Goal: Task Accomplishment & Management: Manage account settings

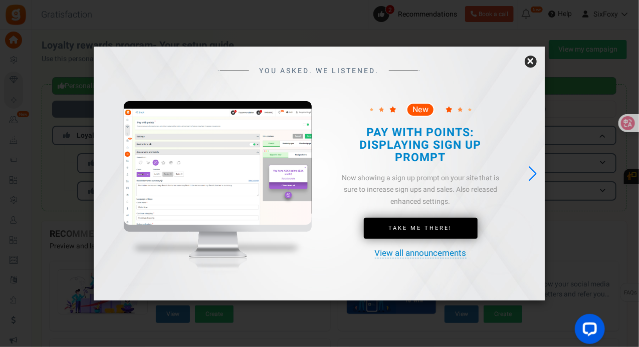
click at [525, 59] on link "×" at bounding box center [530, 62] width 12 height 12
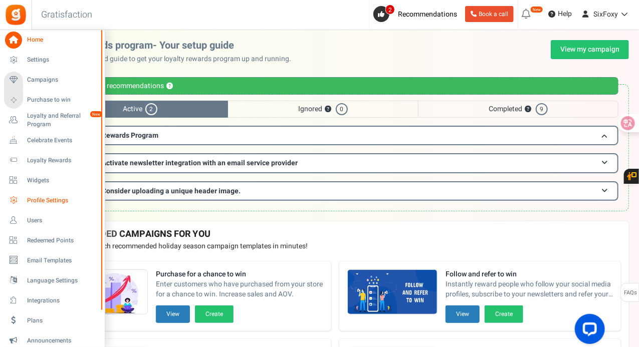
click at [59, 203] on span "Profile Settings" at bounding box center [62, 200] width 70 height 9
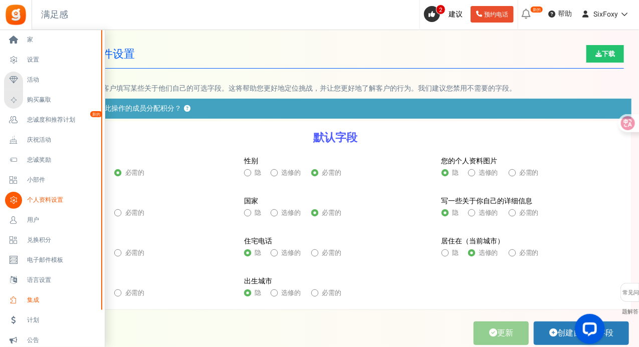
click at [43, 296] on link "集成" at bounding box center [52, 300] width 96 height 17
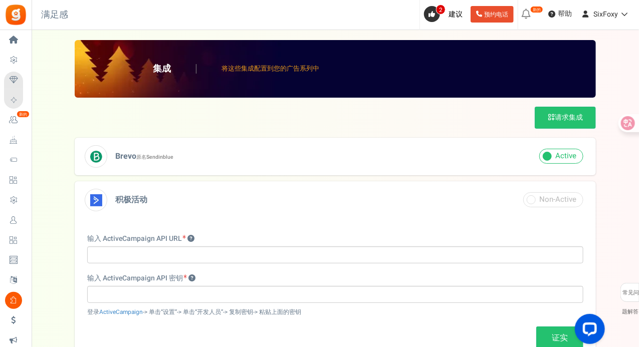
click at [492, 159] on h3 "Brevo 原名 Sendinblue" at bounding box center [335, 157] width 521 height 38
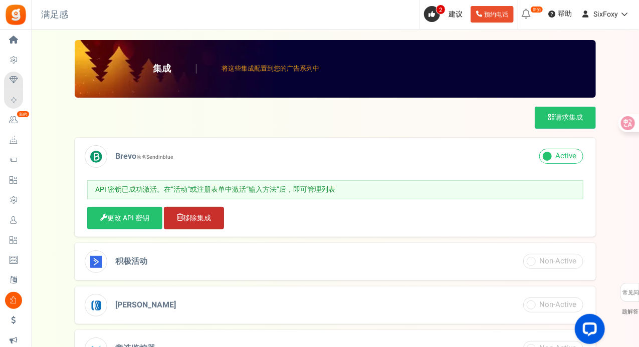
click at [197, 217] on font "移除集成" at bounding box center [197, 218] width 28 height 11
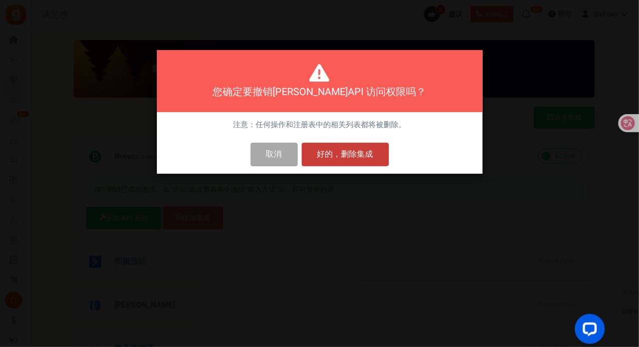
click at [367, 154] on button "好的，删除集成" at bounding box center [345, 155] width 87 height 24
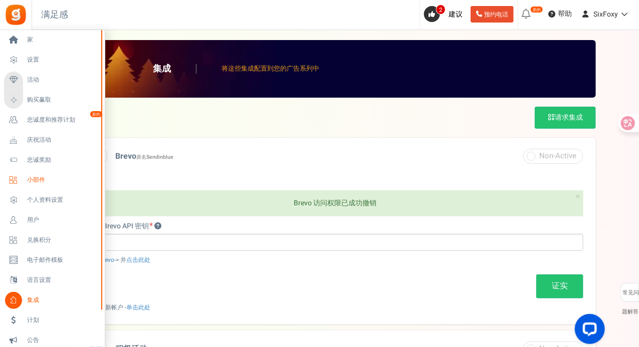
click at [63, 183] on span "小部件" at bounding box center [62, 180] width 70 height 9
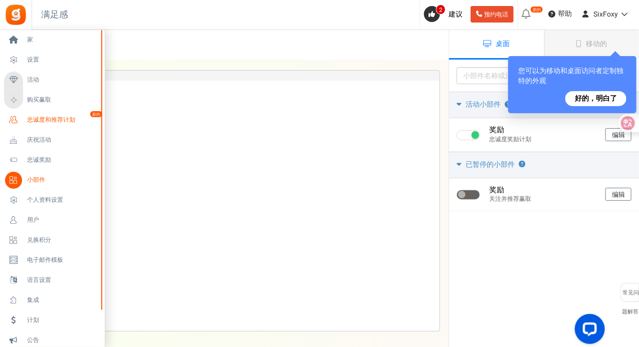
click at [66, 117] on font "忠诚度和推荐计划" at bounding box center [51, 119] width 48 height 9
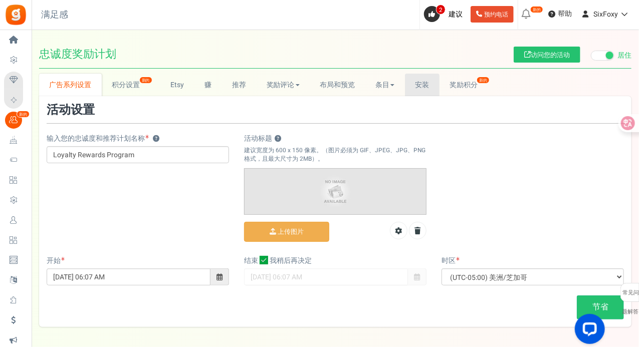
click at [414, 88] on link "安装" at bounding box center [422, 85] width 35 height 23
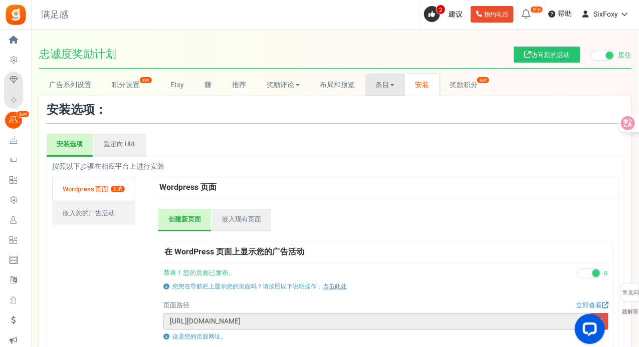
click at [396, 87] on link "条目" at bounding box center [385, 85] width 40 height 23
click at [128, 146] on font "重定向 URL" at bounding box center [120, 144] width 33 height 10
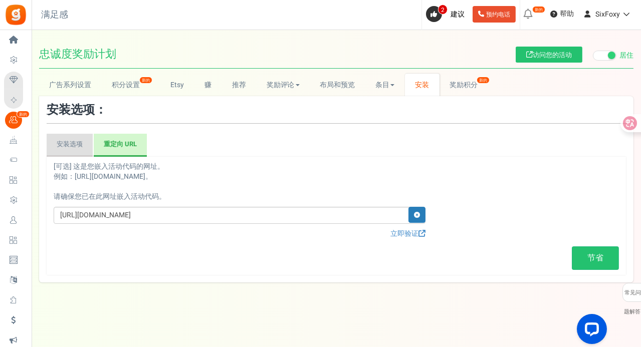
click at [92, 144] on link "安装选项" at bounding box center [70, 145] width 46 height 23
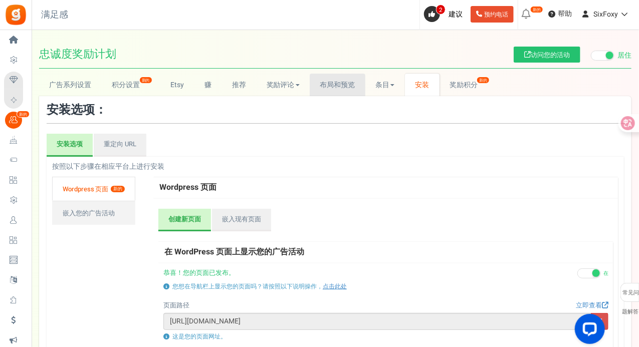
click at [344, 74] on link "布局和预览" at bounding box center [338, 85] width 56 height 23
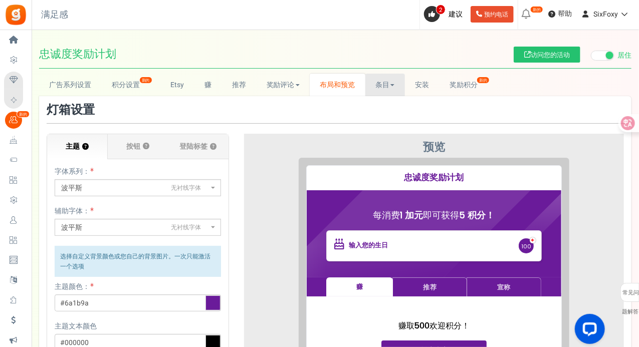
click at [378, 92] on link "条目" at bounding box center [385, 85] width 40 height 23
click at [467, 84] on font "奖励积分" at bounding box center [463, 85] width 28 height 11
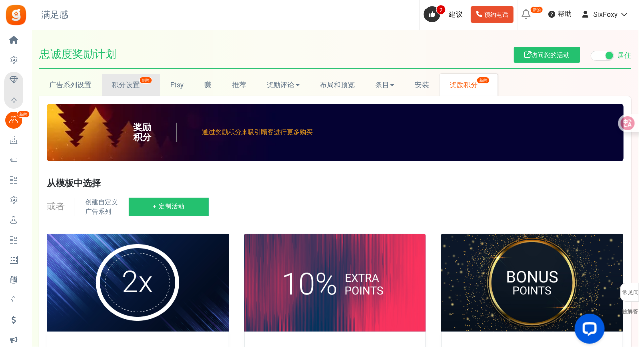
click at [125, 87] on font "积分设置" at bounding box center [126, 85] width 28 height 11
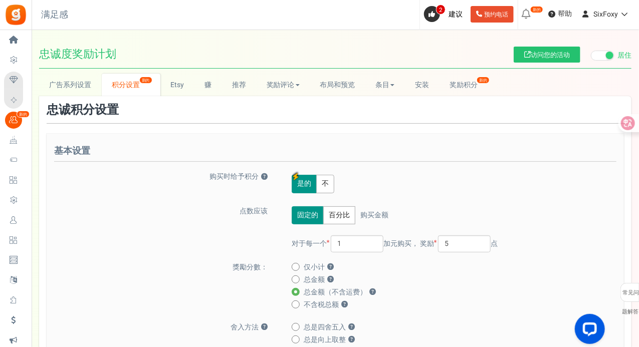
click at [608, 55] on span at bounding box center [610, 56] width 8 height 8
click at [591, 55] on input "居住 已暂停" at bounding box center [591, 56] width 0 height 7
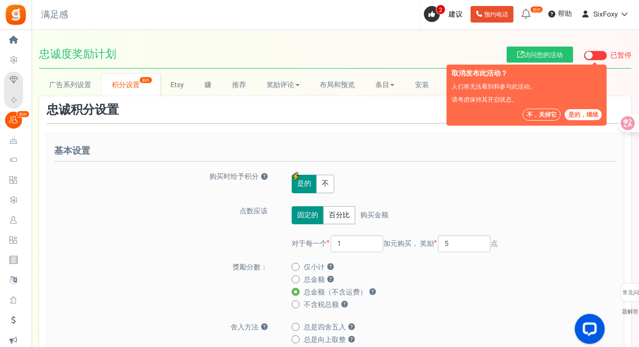
click at [580, 110] on font "是的，继续" at bounding box center [583, 114] width 30 height 9
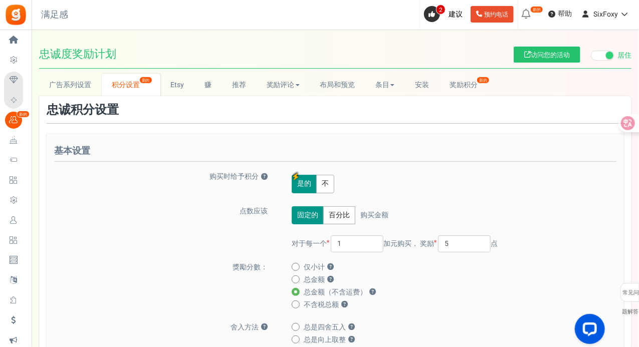
click at [602, 54] on span at bounding box center [603, 56] width 24 height 10
click at [591, 54] on input "居住 已暂停" at bounding box center [591, 56] width 0 height 7
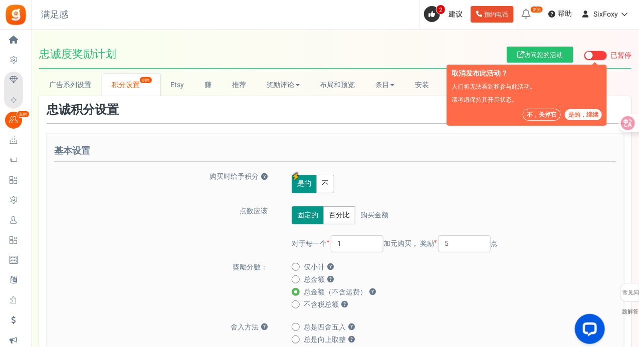
click at [569, 112] on font "是的，继续" at bounding box center [583, 114] width 30 height 9
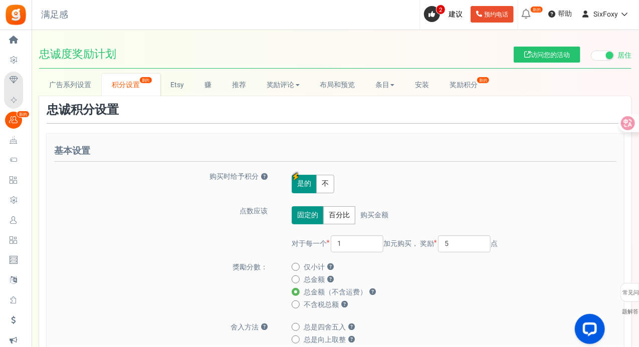
click at [607, 53] on span at bounding box center [610, 56] width 8 height 8
click at [591, 53] on input "居住 已暂停" at bounding box center [591, 56] width 0 height 7
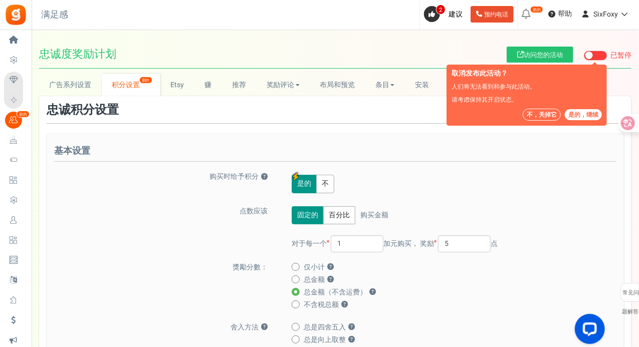
click at [542, 112] on font "不，关掉它" at bounding box center [541, 114] width 30 height 9
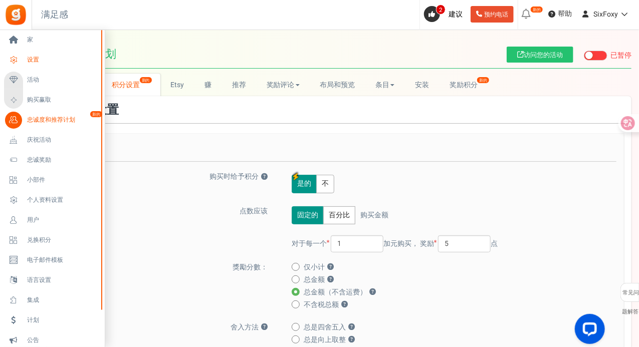
click at [39, 61] on font "设置" at bounding box center [33, 59] width 12 height 9
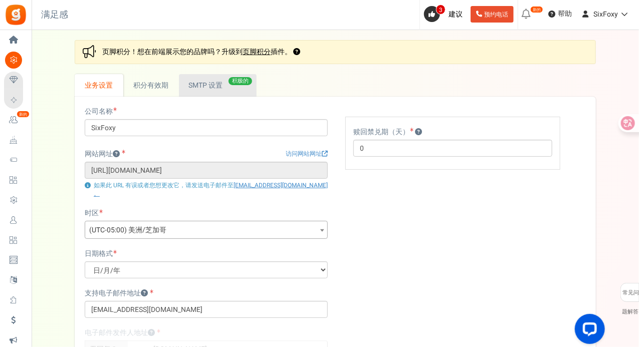
click at [186, 85] on link "积极的 SMTP 设置" at bounding box center [218, 85] width 78 height 23
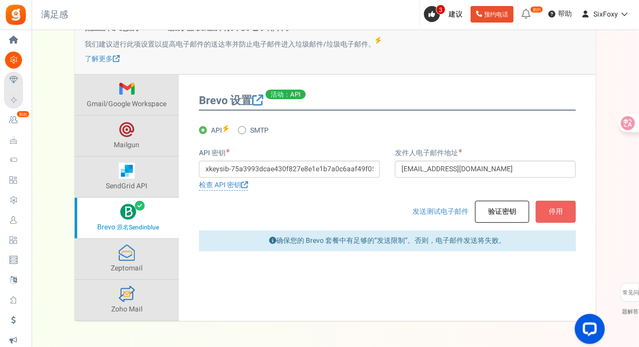
scroll to position [117, 0]
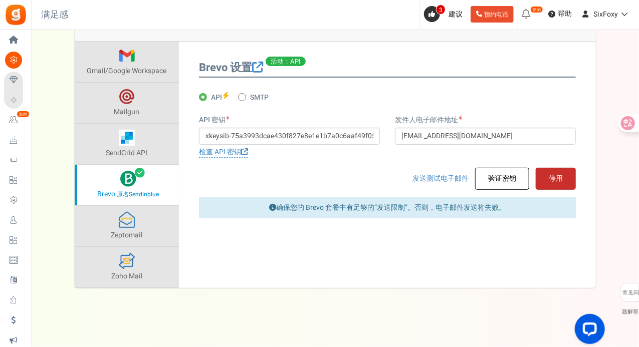
click at [568, 178] on button "停用" at bounding box center [555, 179] width 40 height 22
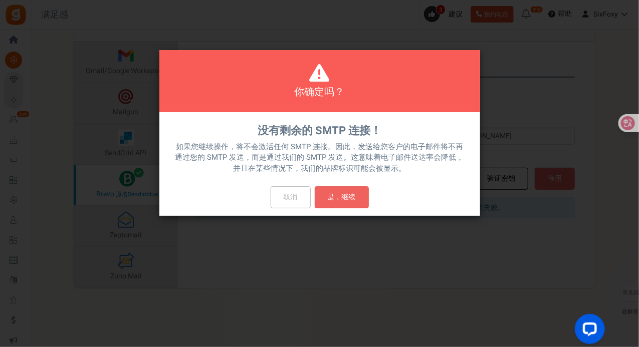
click at [356, 209] on div "取消 是，继续" at bounding box center [319, 201] width 321 height 30
click at [347, 197] on font "是，继续" at bounding box center [342, 197] width 28 height 11
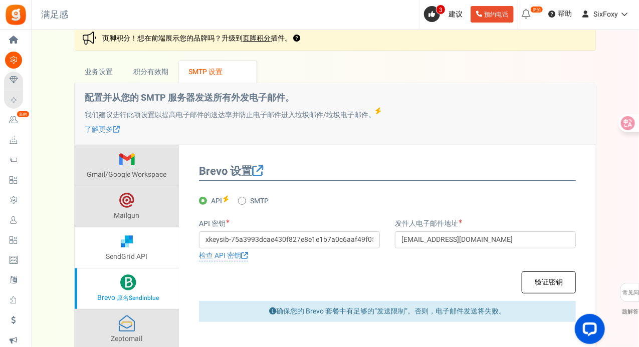
scroll to position [0, 0]
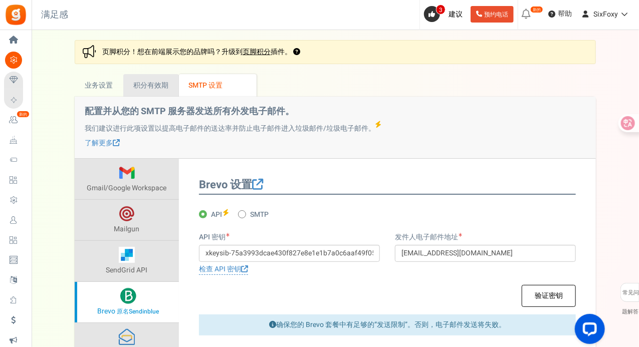
click at [152, 88] on font "积分有效期" at bounding box center [150, 85] width 35 height 11
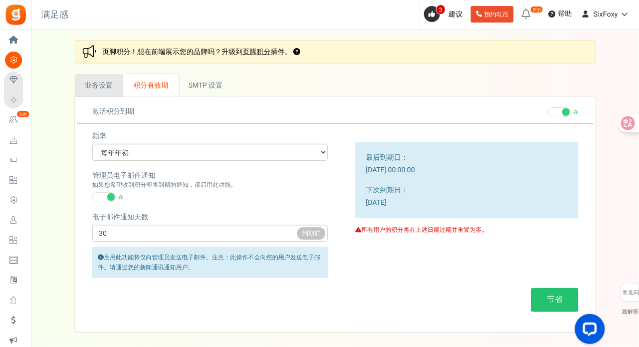
click at [89, 85] on font "业务设置" at bounding box center [99, 85] width 28 height 11
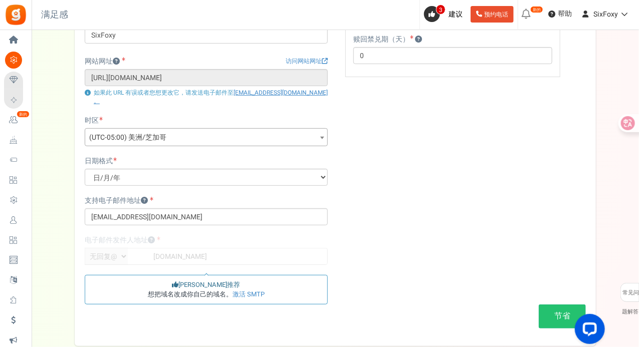
scroll to position [100, 0]
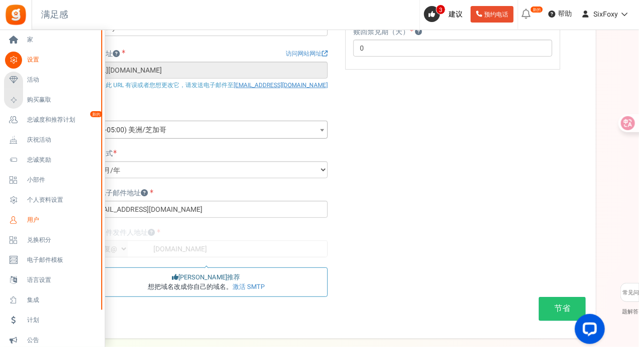
click at [56, 222] on span "用户" at bounding box center [62, 220] width 70 height 9
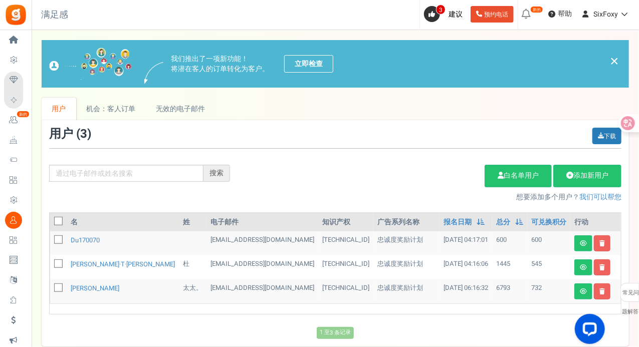
click at [59, 222] on icon at bounding box center [59, 222] width 7 height 7
click at [51, 222] on input "checkbox" at bounding box center [47, 222] width 7 height 7
checkbox input "true"
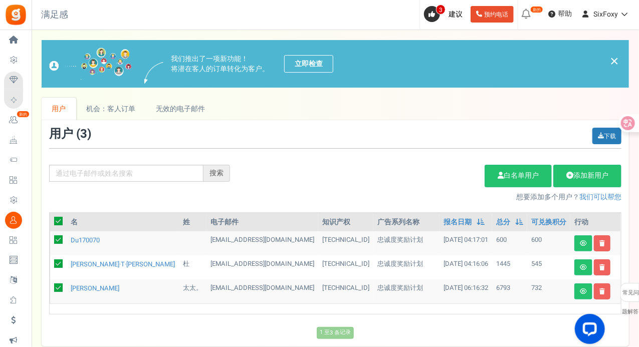
checkbox input "true"
click at [469, 183] on link "删除选定的用户" at bounding box center [442, 176] width 81 height 22
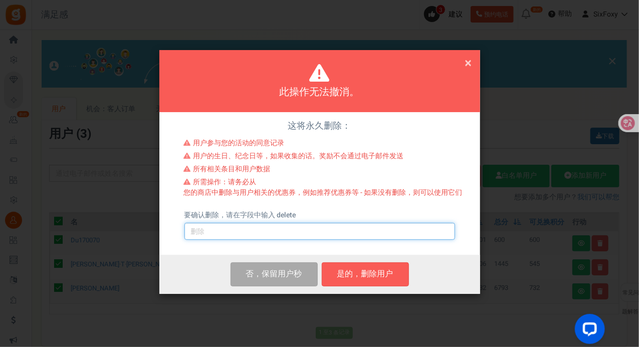
click at [315, 230] on input "text" at bounding box center [319, 231] width 271 height 17
type input "delete"
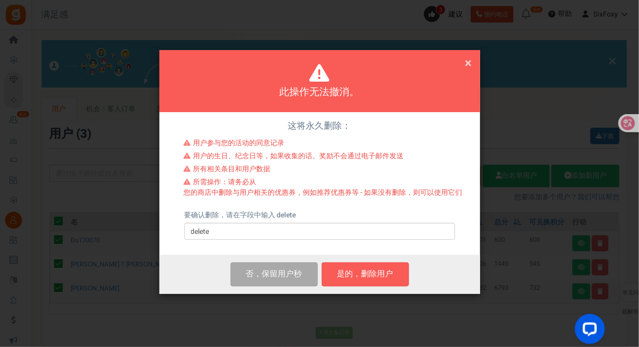
click at [375, 260] on div "否，保留用户 秒 是的，删除用户 是的，删除用户" at bounding box center [319, 274] width 321 height 39
click at [368, 271] on font "是的，删除用户" at bounding box center [365, 274] width 56 height 12
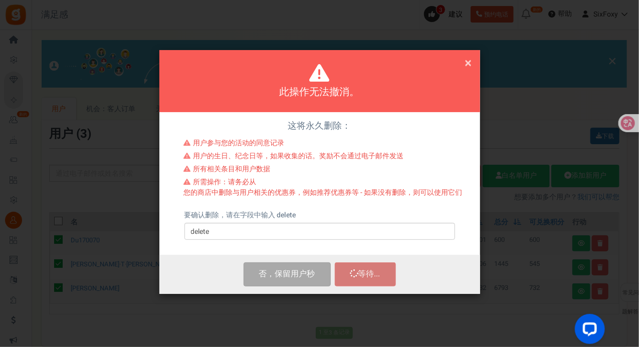
checkbox input "false"
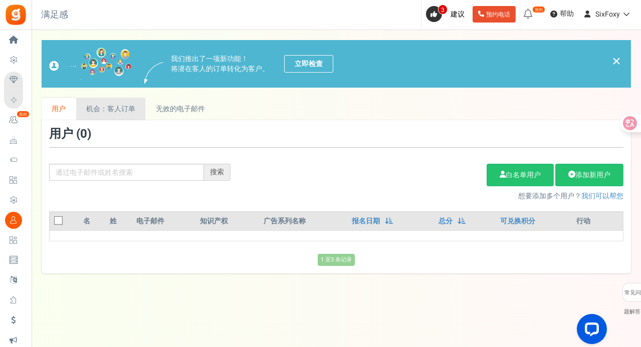
click at [105, 106] on font "机会：客人订单" at bounding box center [110, 109] width 49 height 11
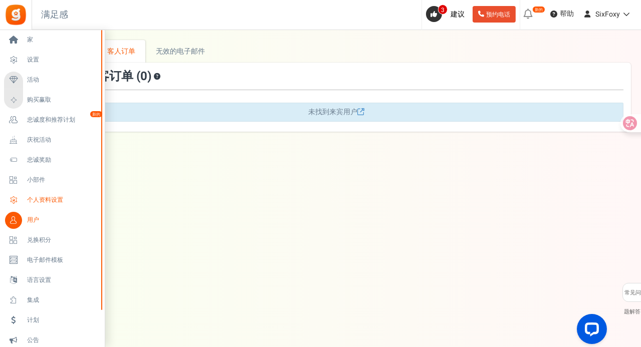
click at [57, 202] on font "个人资料设置" at bounding box center [45, 199] width 36 height 9
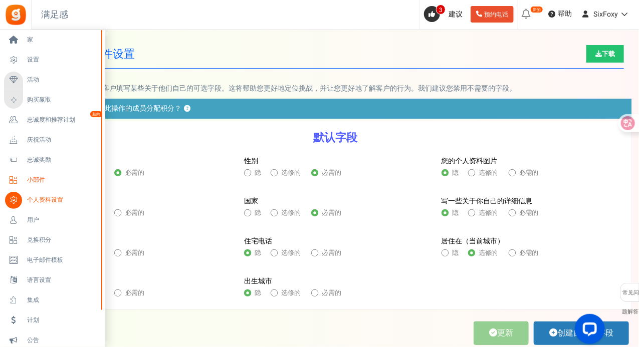
click at [50, 179] on span "小部件" at bounding box center [62, 180] width 70 height 9
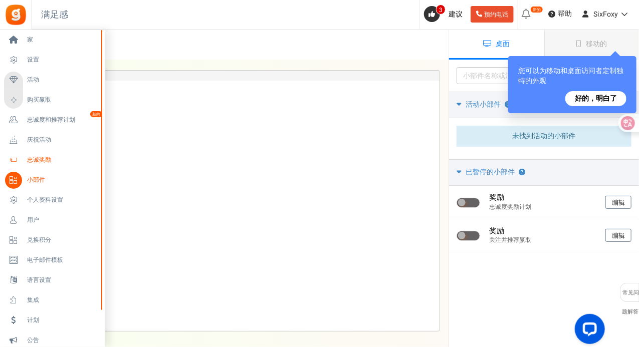
click at [54, 165] on link "忠诚奖励" at bounding box center [52, 160] width 96 height 17
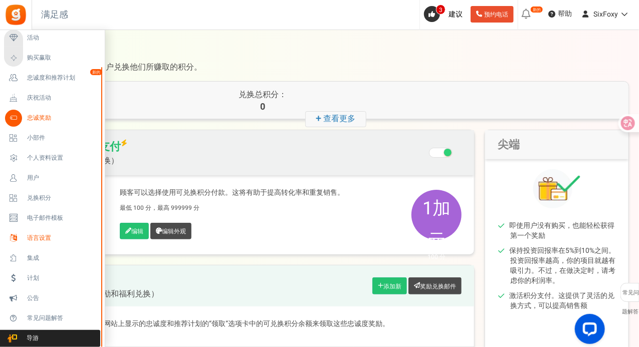
click at [71, 240] on span "语言设置" at bounding box center [62, 238] width 70 height 9
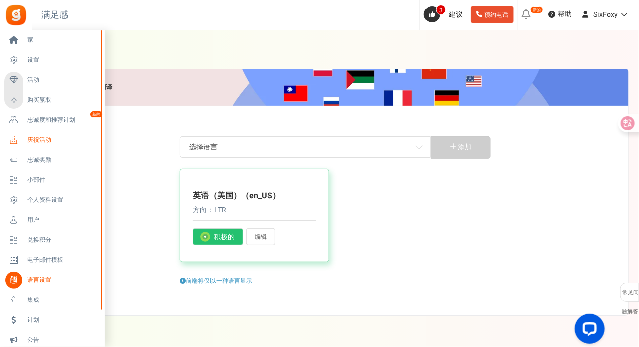
click at [64, 137] on span "庆祝活动" at bounding box center [62, 140] width 70 height 9
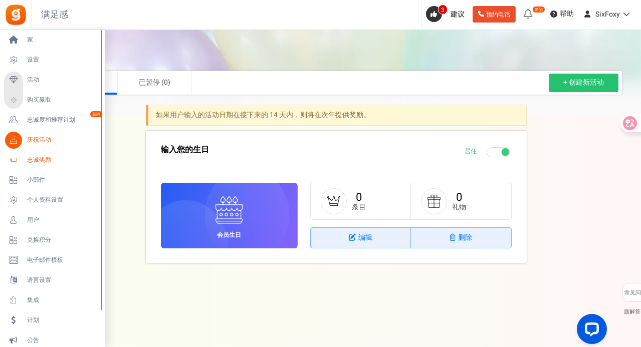
click at [63, 163] on span "忠诚奖励" at bounding box center [62, 160] width 70 height 9
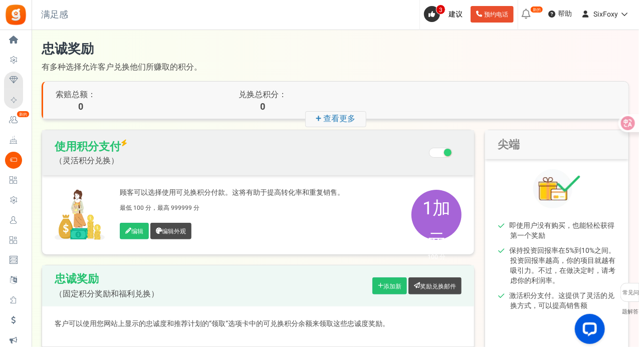
click at [448, 150] on span at bounding box center [448, 153] width 8 height 8
click at [441, 150] on input "推荐：开启 你确定吗？ 这将删除灵活兑换选项。 请考虑保持此功能启用。 不，关掉它 是的，继续" at bounding box center [441, 153] width 0 height 17
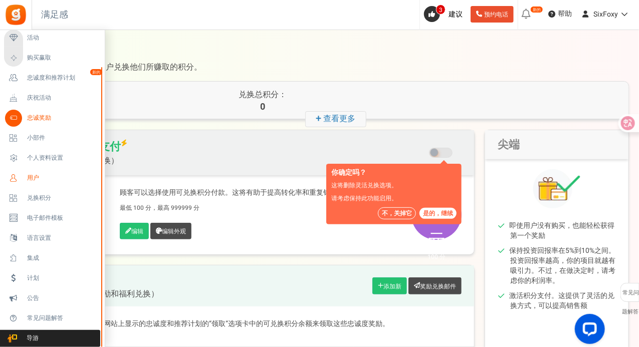
click at [61, 180] on span "用户" at bounding box center [62, 178] width 70 height 9
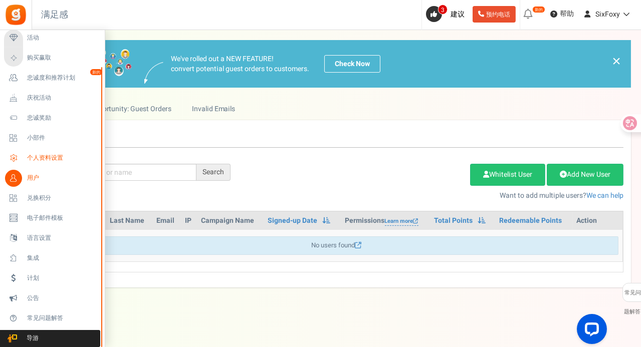
click at [61, 159] on font "个人资料设置" at bounding box center [45, 157] width 36 height 9
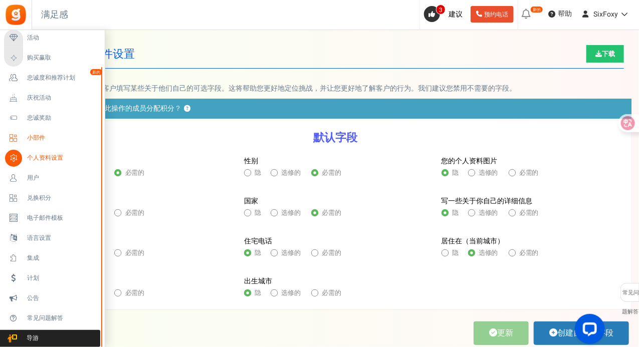
click at [62, 142] on link "小部件" at bounding box center [52, 138] width 96 height 17
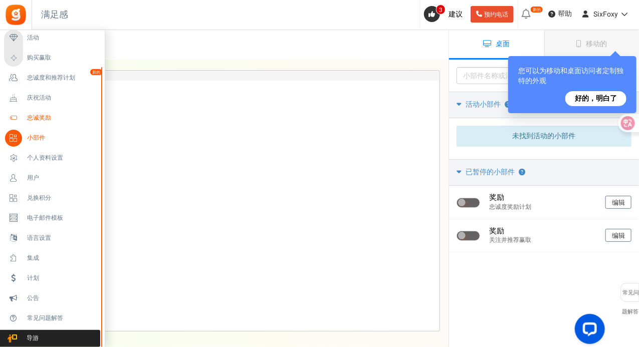
click at [67, 124] on link "忠诚奖励" at bounding box center [52, 118] width 96 height 17
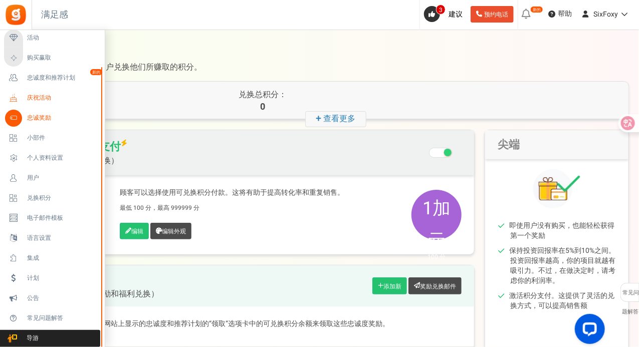
click at [70, 92] on link "庆祝活动" at bounding box center [52, 98] width 96 height 17
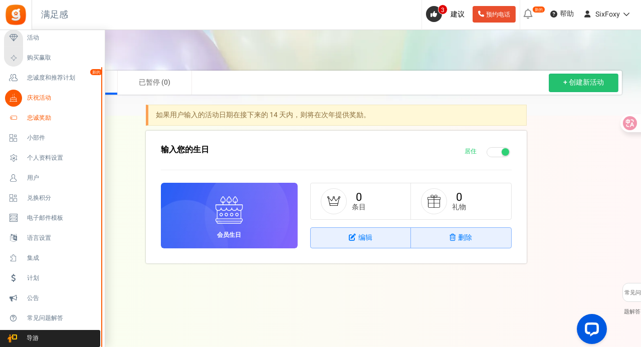
click at [56, 121] on span "忠诚奖励" at bounding box center [62, 118] width 70 height 9
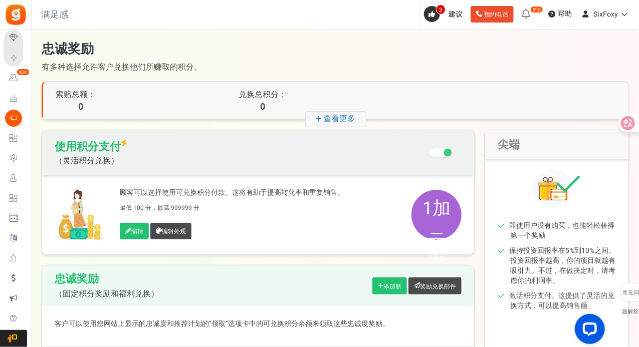
click at [448, 152] on span at bounding box center [448, 153] width 8 height 8
click at [441, 152] on input "推荐：开启 你确定吗？ 这将删除灵活兑换选项。 请考虑保持此功能启用。 不，关掉它 是的，继续" at bounding box center [441, 153] width 0 height 17
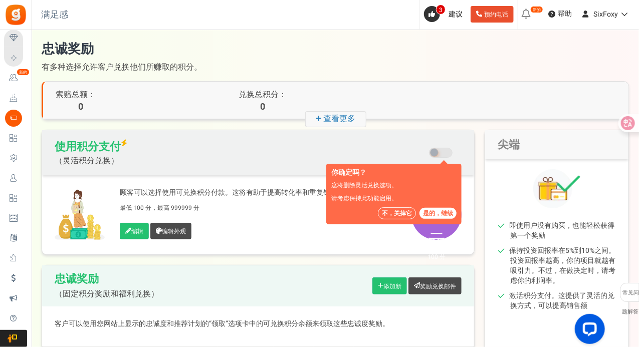
click at [400, 214] on font "不，关掉它" at bounding box center [397, 213] width 30 height 9
click at [399, 210] on font "不，关掉它" at bounding box center [397, 213] width 30 height 9
click at [401, 210] on font "不，关掉它" at bounding box center [397, 213] width 30 height 9
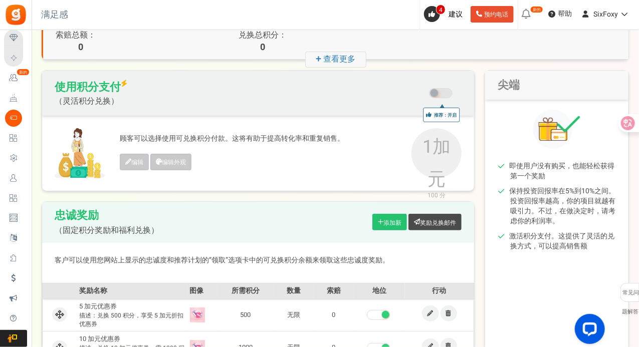
scroll to position [50, 0]
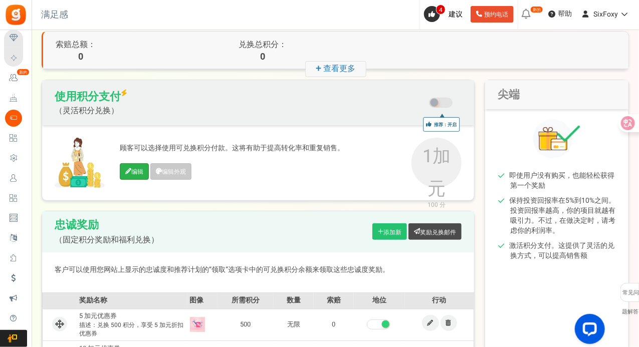
click at [146, 176] on link "编辑" at bounding box center [134, 171] width 29 height 17
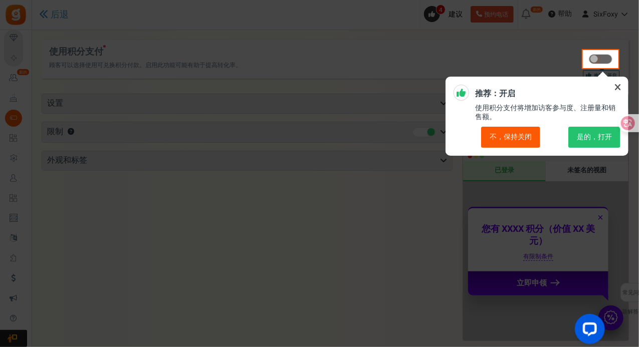
click at [516, 137] on font "不，保持关闭" at bounding box center [510, 137] width 42 height 11
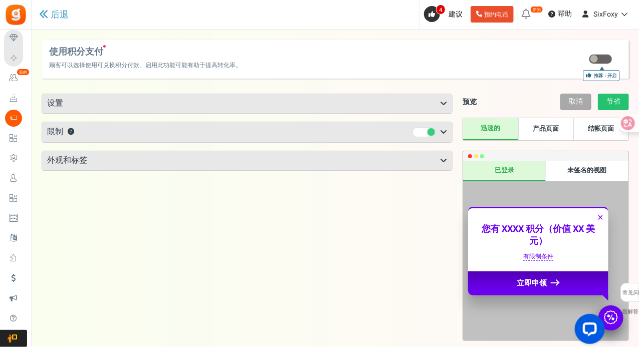
click at [255, 100] on h3 "设置" at bounding box center [247, 103] width 410 height 19
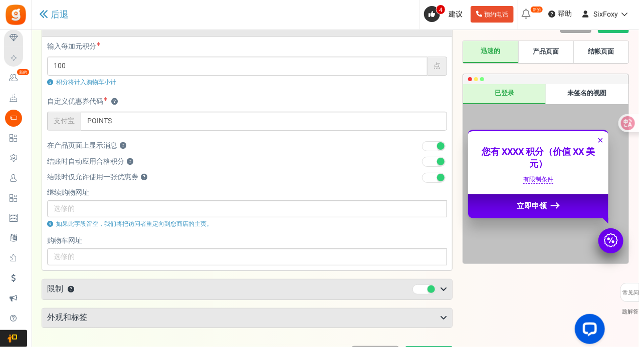
scroll to position [100, 0]
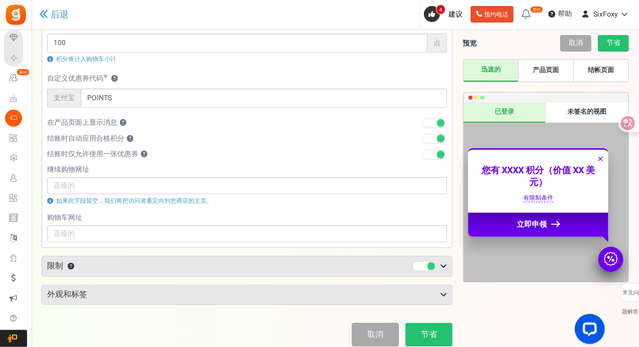
click at [420, 268] on span at bounding box center [424, 266] width 24 height 10
click at [412, 268] on input "checkbox" at bounding box center [412, 266] width 0 height 7
click at [440, 269] on div at bounding box center [415, 266] width 50 height 10
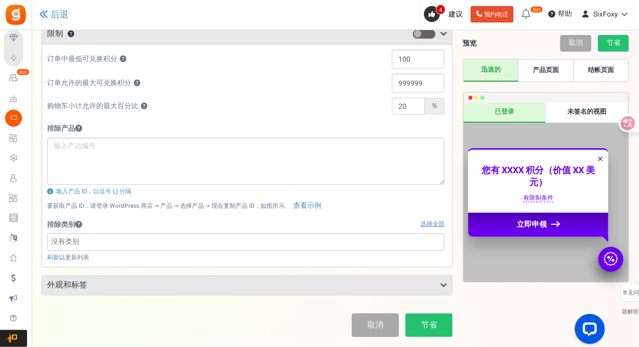
scroll to position [351, 0]
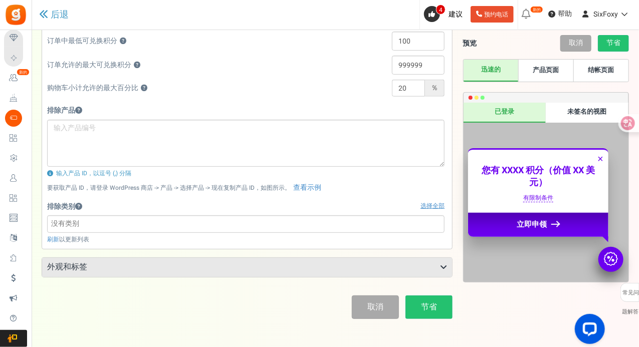
click at [426, 267] on h3 "外观和标签" at bounding box center [247, 267] width 410 height 19
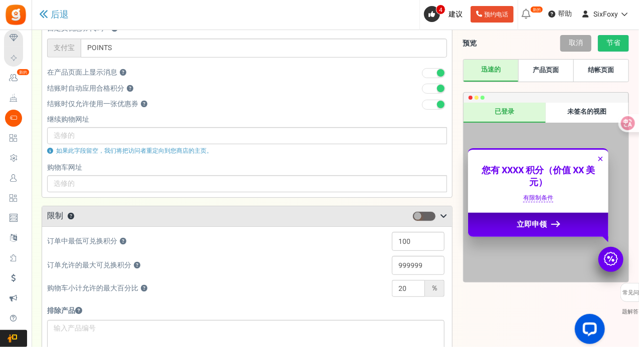
scroll to position [0, 0]
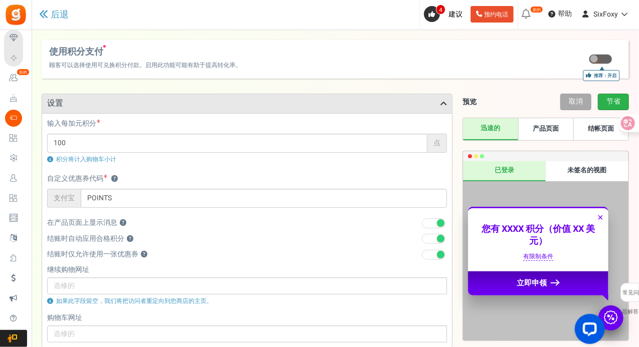
click at [614, 98] on font "节省" at bounding box center [613, 101] width 14 height 11
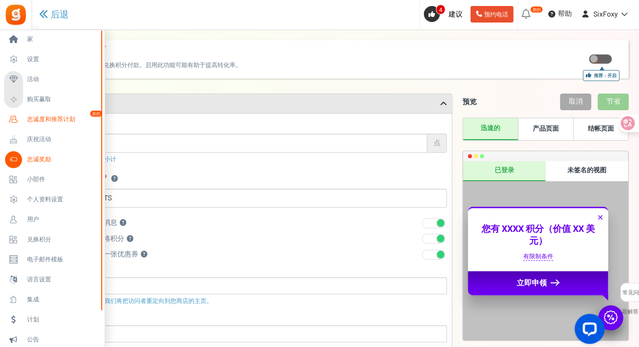
scroll to position [33, 0]
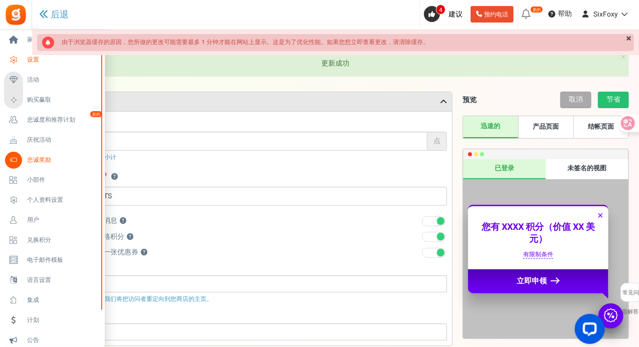
click at [65, 62] on span "设置" at bounding box center [62, 60] width 70 height 9
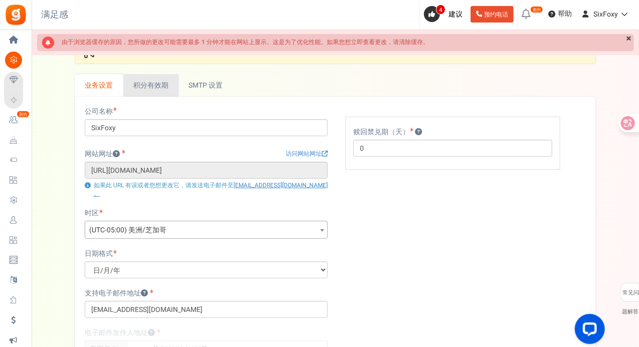
click at [170, 91] on link "积分有效期" at bounding box center [151, 85] width 56 height 23
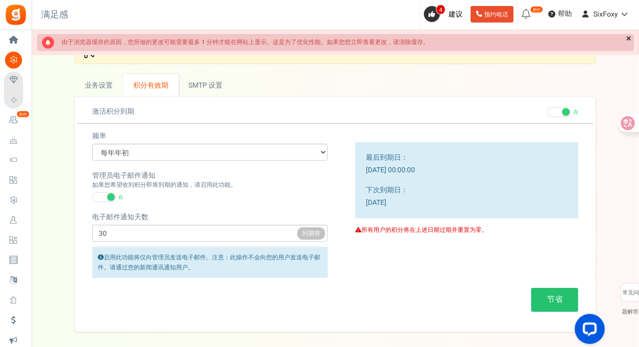
click at [103, 196] on span at bounding box center [104, 197] width 24 height 10
click at [92, 196] on input "在 离开" at bounding box center [92, 197] width 0 height 7
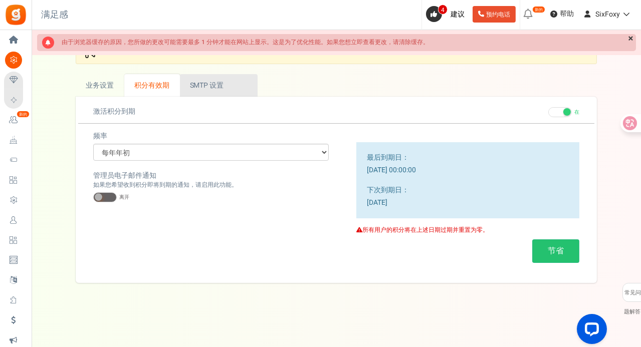
click at [213, 82] on font "SMTP 设置" at bounding box center [207, 85] width 34 height 11
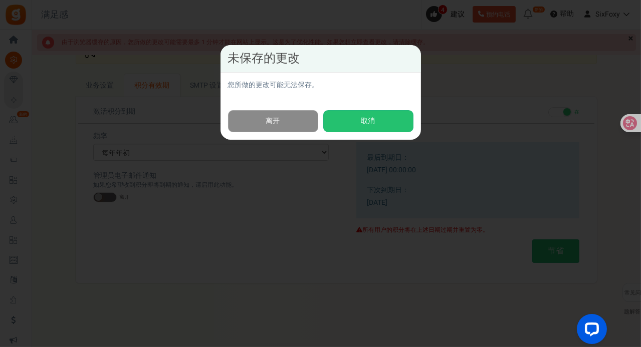
click at [290, 118] on link "离开" at bounding box center [273, 121] width 90 height 23
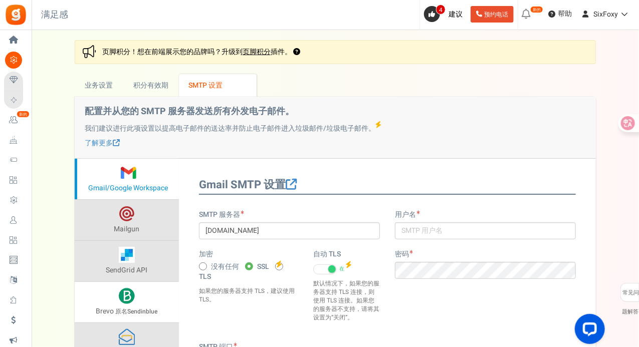
scroll to position [100, 0]
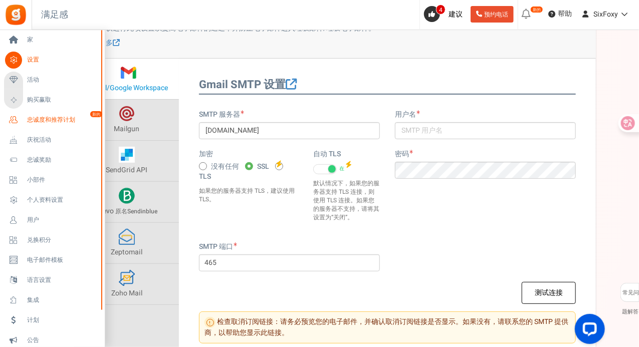
click at [83, 119] on span "忠诚度和推荐计划" at bounding box center [62, 120] width 70 height 9
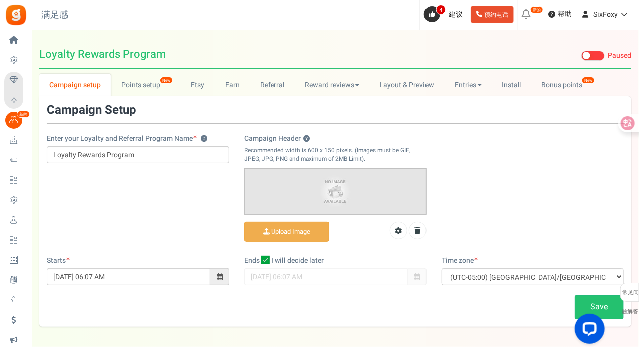
click at [593, 51] on label "Live Paused" at bounding box center [604, 56] width 54 height 10
click at [581, 53] on input "Live Paused" at bounding box center [581, 56] width 0 height 7
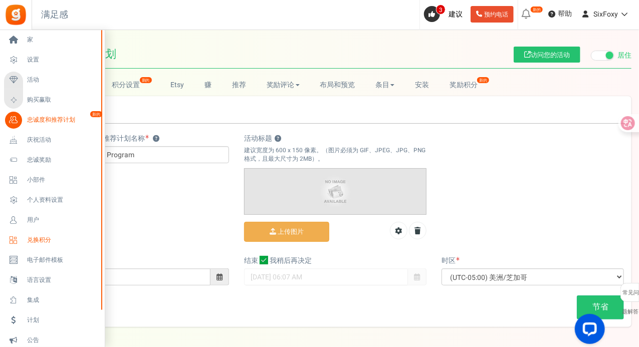
click at [62, 240] on span "兑换积分" at bounding box center [62, 240] width 70 height 9
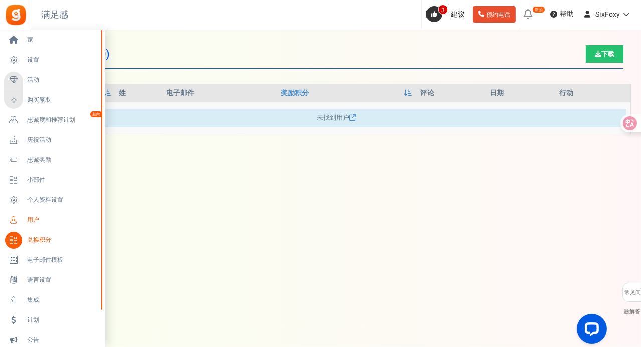
click at [60, 224] on span "用户" at bounding box center [62, 220] width 70 height 9
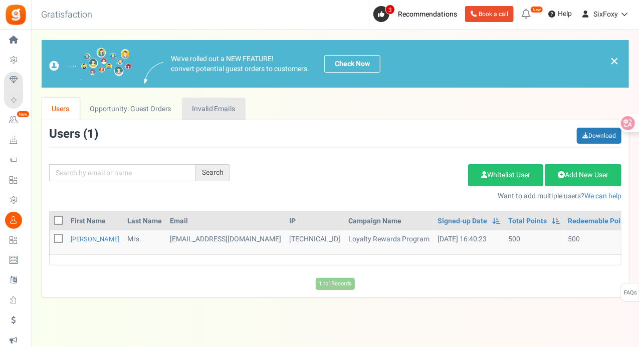
click at [219, 116] on link "Invalid Emails" at bounding box center [214, 109] width 64 height 23
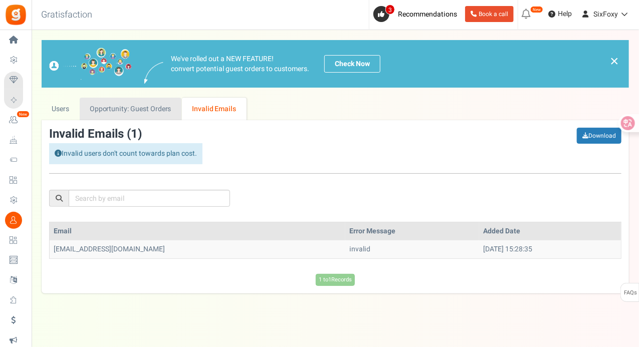
click at [141, 112] on link "Opportunity: Guest Orders" at bounding box center [131, 109] width 102 height 23
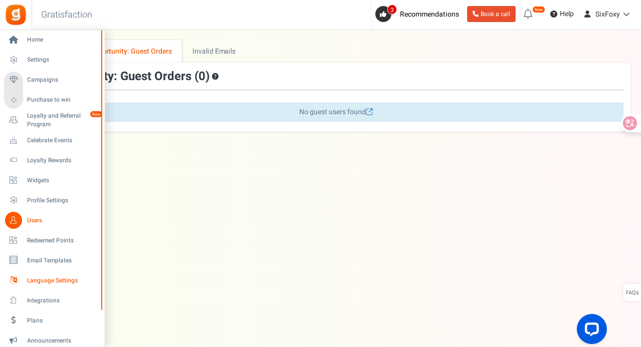
click at [40, 283] on span "Language Settings" at bounding box center [62, 281] width 70 height 9
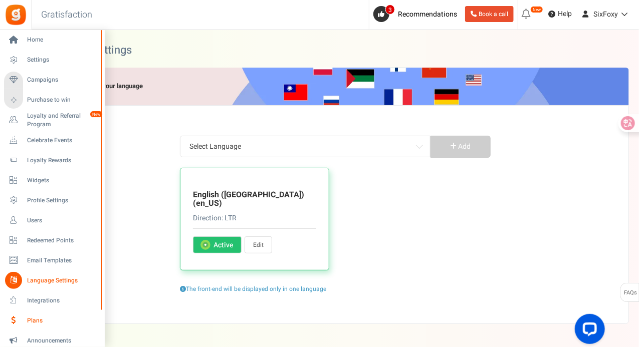
click at [39, 320] on span "Plans" at bounding box center [62, 321] width 70 height 9
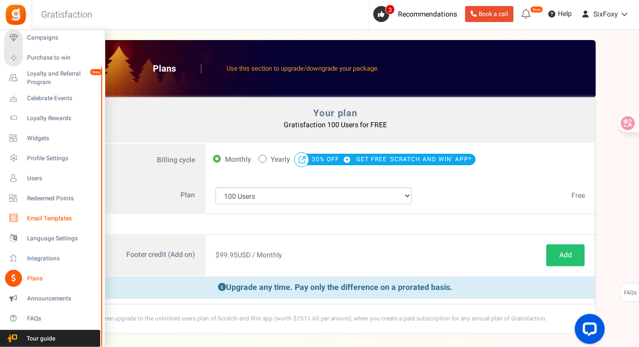
click at [66, 213] on link "Email Templates" at bounding box center [52, 218] width 96 height 17
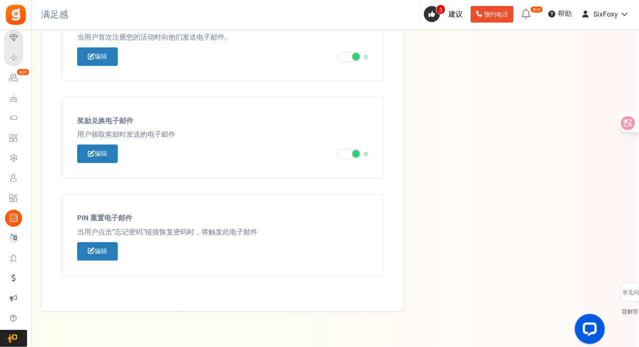
scroll to position [565, 0]
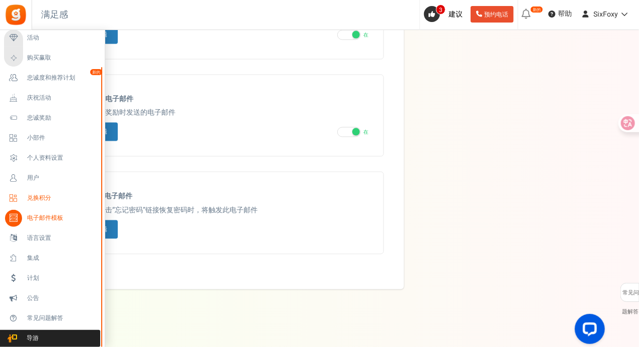
click at [55, 200] on span "兑换积分" at bounding box center [62, 198] width 70 height 9
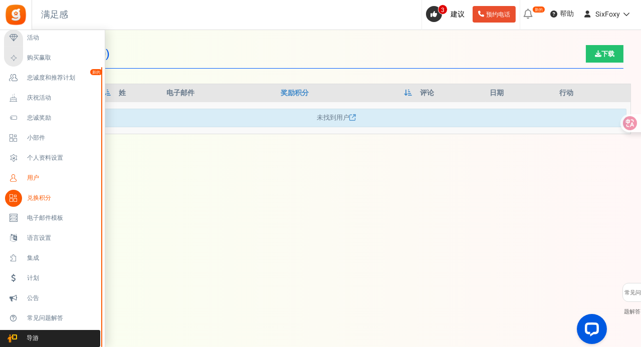
click at [54, 182] on span "用户" at bounding box center [62, 178] width 70 height 9
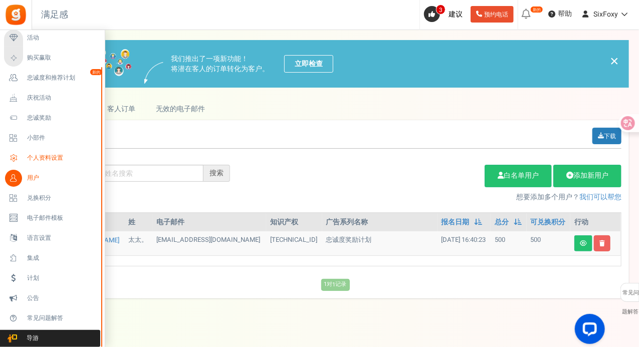
click at [37, 159] on font "个人资料设置" at bounding box center [45, 157] width 36 height 9
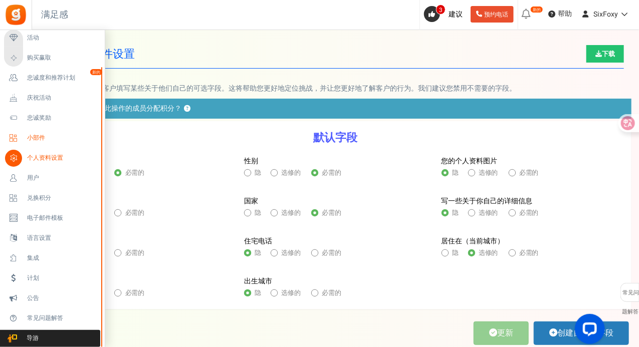
click at [43, 142] on font "小部件" at bounding box center [36, 137] width 18 height 9
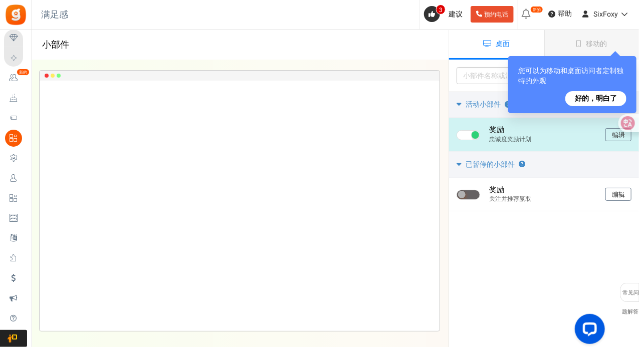
click at [472, 134] on span at bounding box center [475, 135] width 8 height 8
click at [463, 134] on input "checkbox" at bounding box center [459, 135] width 7 height 7
checkbox input "false"
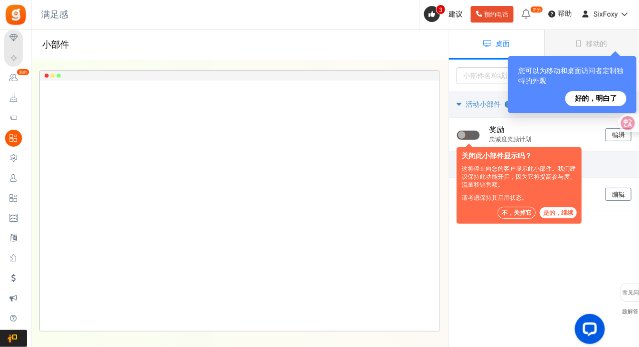
click at [515, 215] on font "不，关掉它" at bounding box center [516, 212] width 30 height 9
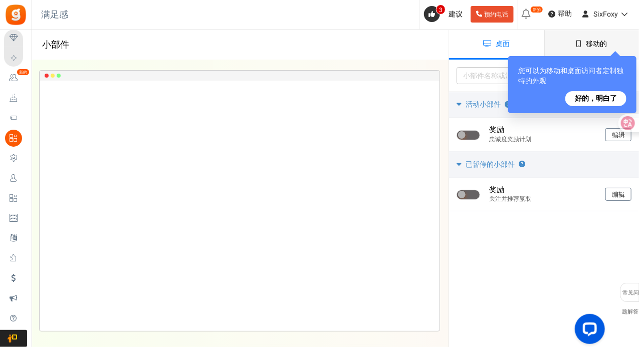
click at [593, 40] on font "移动的" at bounding box center [596, 44] width 21 height 11
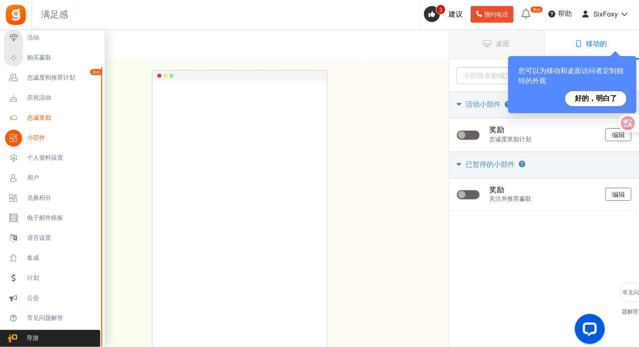
click at [42, 121] on font "忠诚奖励" at bounding box center [39, 117] width 24 height 9
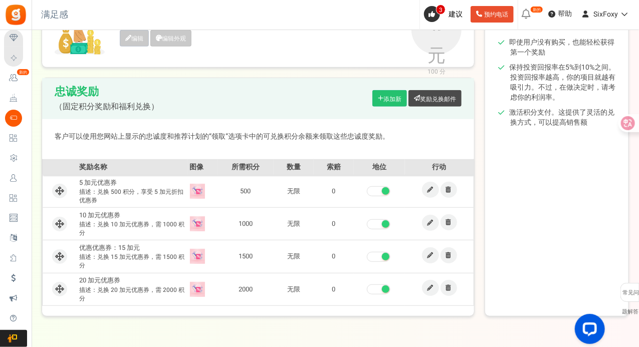
scroll to position [161, 0]
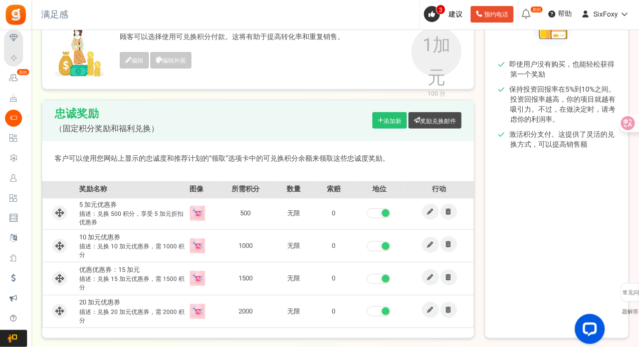
click at [385, 214] on span at bounding box center [386, 213] width 8 height 8
click at [367, 214] on input "checkbox" at bounding box center [367, 213] width 0 height 7
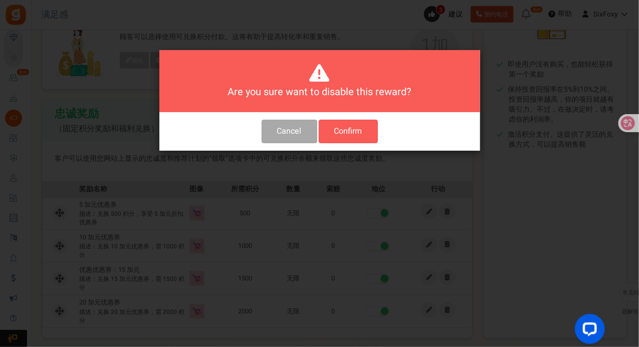
scroll to position [0, 0]
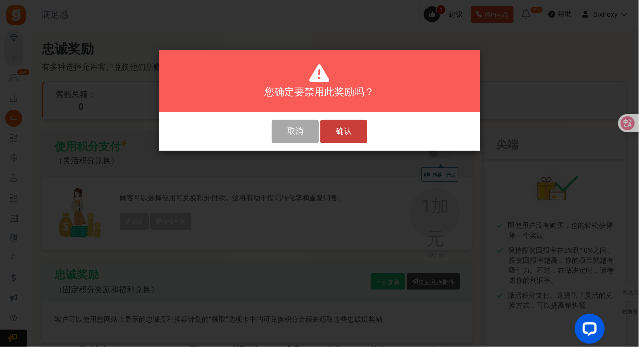
click at [348, 134] on font "确认" at bounding box center [344, 131] width 16 height 12
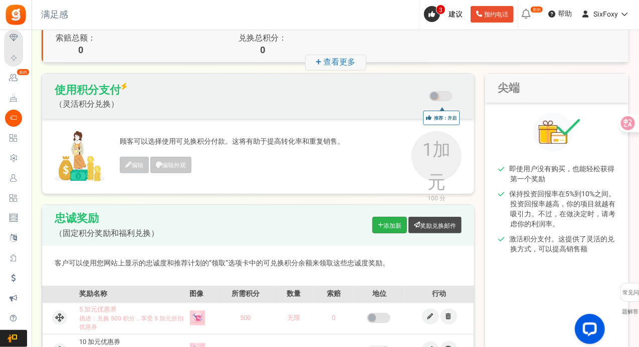
scroll to position [150, 0]
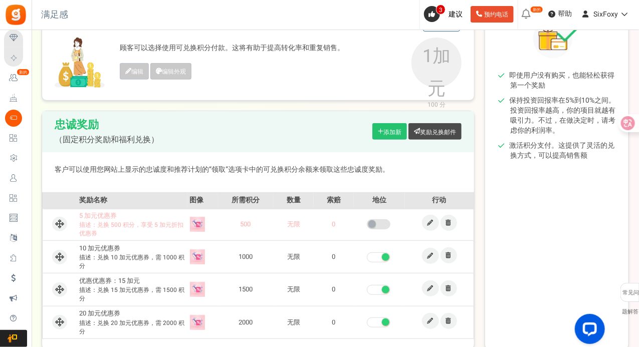
click at [385, 254] on span at bounding box center [386, 257] width 8 height 8
click at [367, 254] on input "checkbox" at bounding box center [367, 257] width 0 height 7
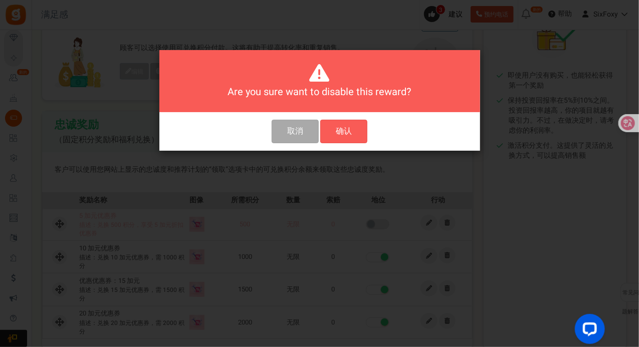
scroll to position [0, 0]
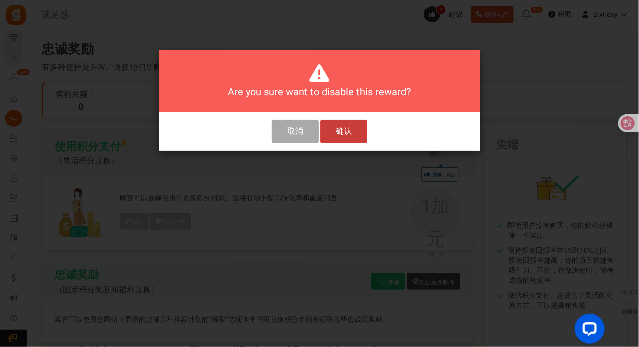
click at [349, 132] on font "确认" at bounding box center [344, 131] width 16 height 12
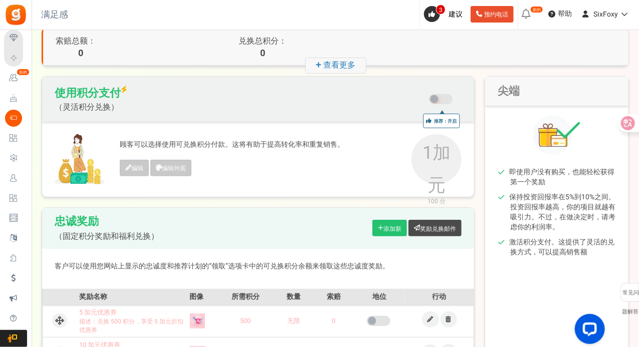
scroll to position [150, 0]
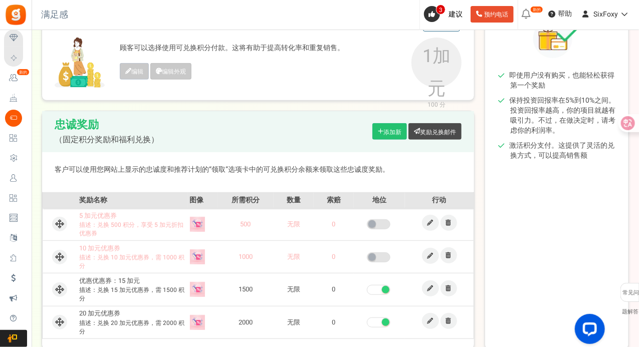
click at [382, 287] on span at bounding box center [379, 290] width 24 height 10
click at [367, 287] on input "checkbox" at bounding box center [367, 290] width 0 height 7
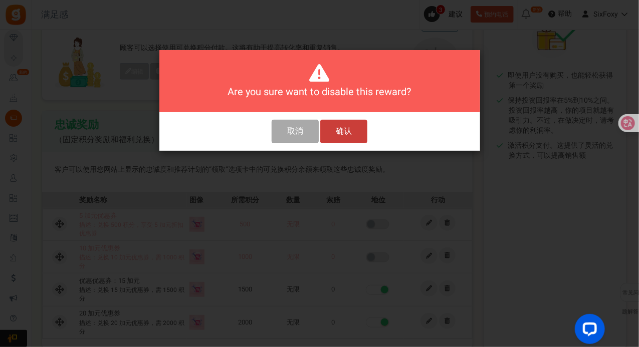
scroll to position [0, 0]
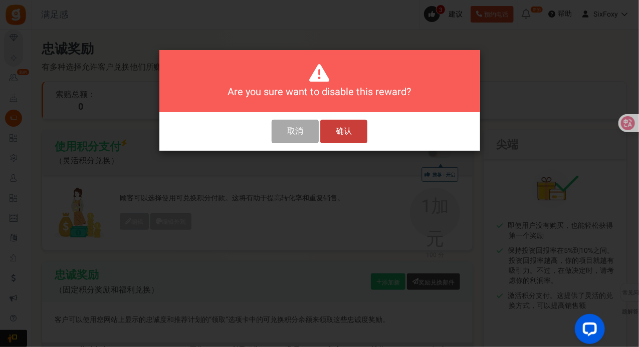
click at [346, 128] on font "确认" at bounding box center [344, 131] width 16 height 12
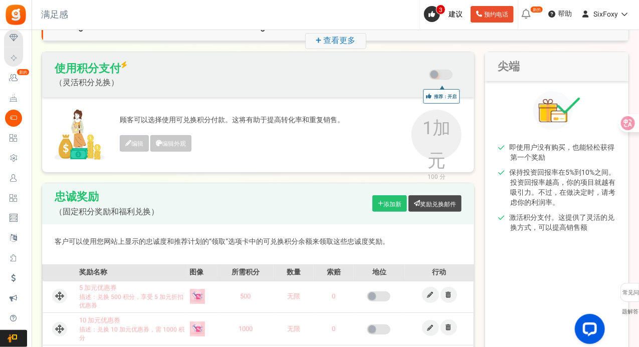
scroll to position [150, 0]
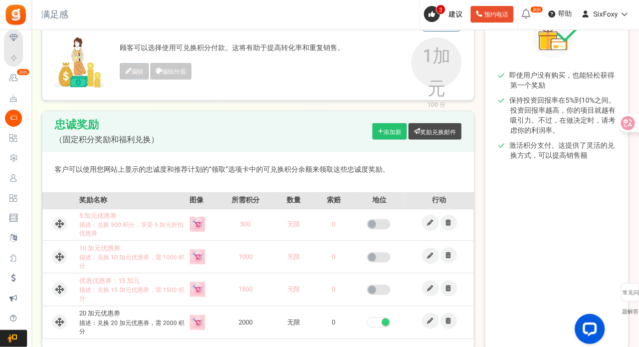
click at [379, 324] on span at bounding box center [379, 323] width 24 height 10
click at [367, 324] on input "checkbox" at bounding box center [367, 323] width 0 height 7
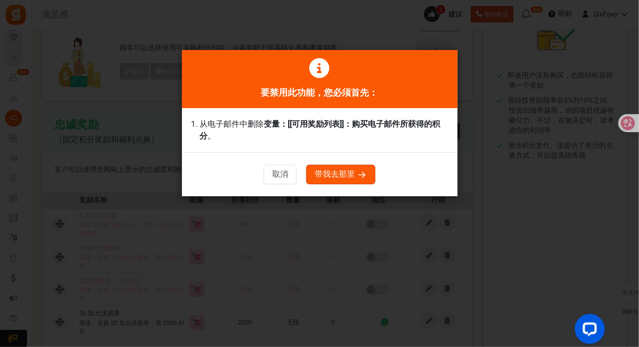
drag, startPoint x: 355, startPoint y: 171, endPoint x: 342, endPoint y: 176, distance: 13.3
click at [342, 176] on font "带我去那里" at bounding box center [335, 174] width 40 height 12
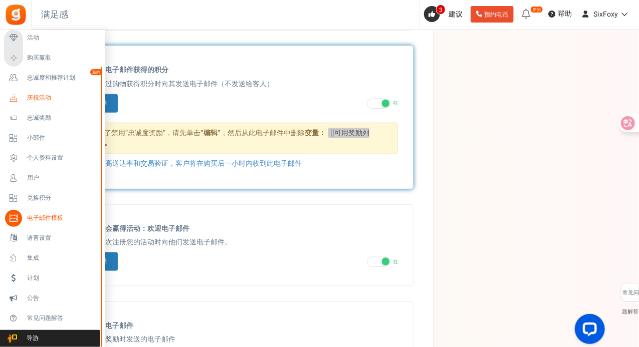
scroll to position [378, 0]
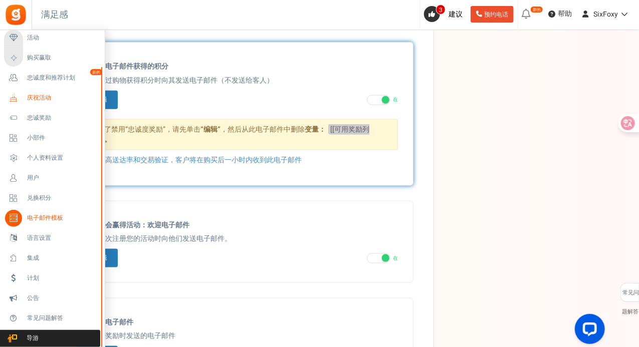
click at [43, 101] on font "庆祝活动" at bounding box center [39, 97] width 24 height 9
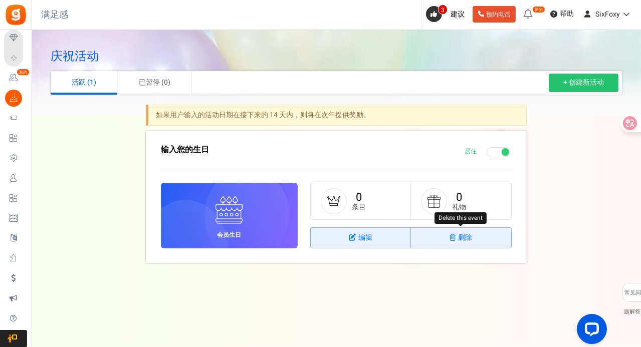
click at [480, 233] on link "删除" at bounding box center [461, 238] width 100 height 20
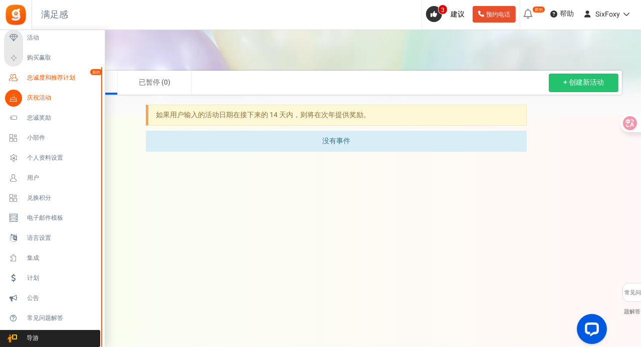
click at [55, 79] on font "忠诚度和推荐计划" at bounding box center [51, 77] width 48 height 9
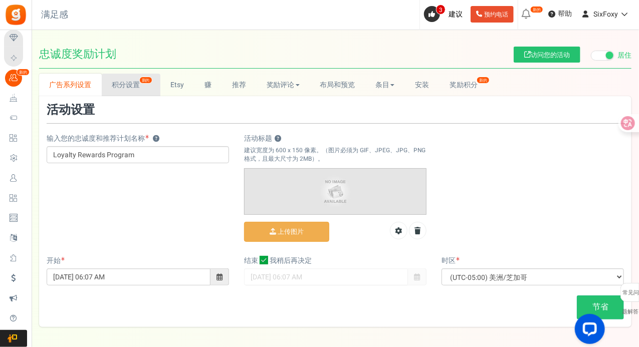
click at [129, 83] on font "积分设置" at bounding box center [126, 85] width 28 height 11
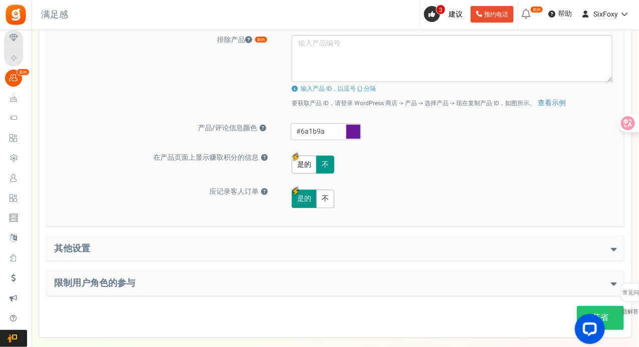
scroll to position [463, 0]
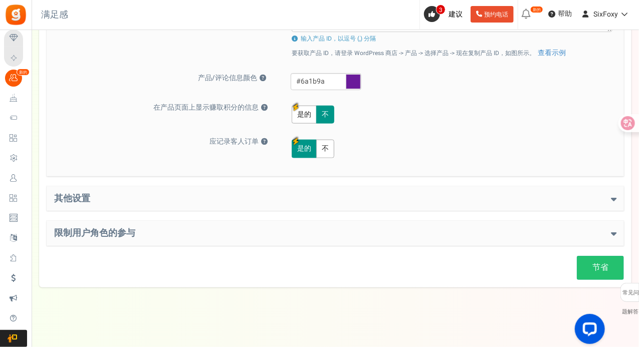
click at [236, 227] on div "限制用户角色的参与 Restrict user roles from participating in your program ? Yes No User …" at bounding box center [335, 233] width 577 height 25
click at [261, 187] on div "其他设置 Welcome Bonus ? Yes No Enter Welcome Points 500 Welcome Note Terms and Con…" at bounding box center [335, 198] width 577 height 25
click at [268, 194] on h4 "其他设置" at bounding box center [335, 199] width 562 height 10
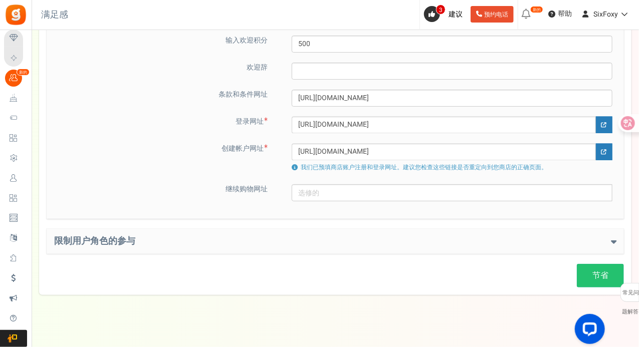
scroll to position [686, 0]
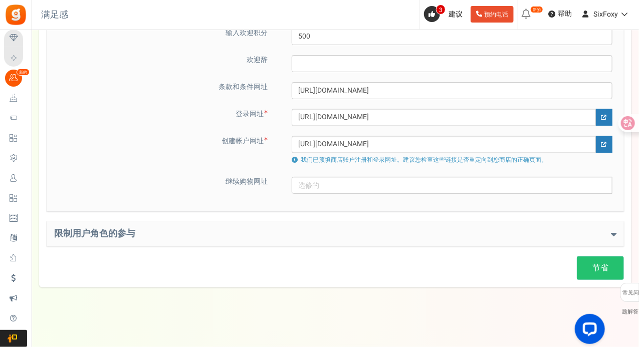
click at [313, 234] on h4 "限制用户角色的参与" at bounding box center [335, 234] width 562 height 10
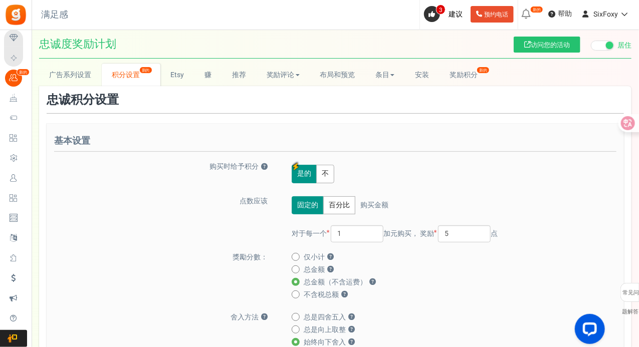
scroll to position [0, 0]
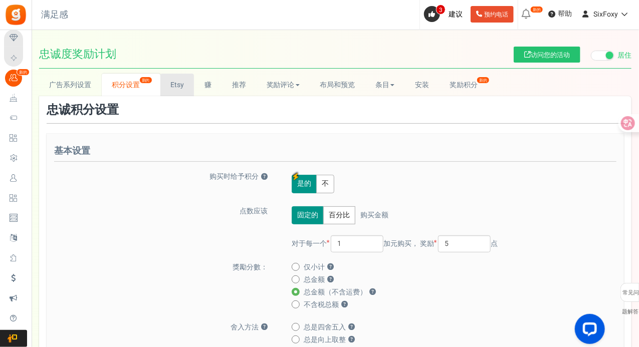
click at [172, 86] on font "Etsy" at bounding box center [177, 85] width 14 height 11
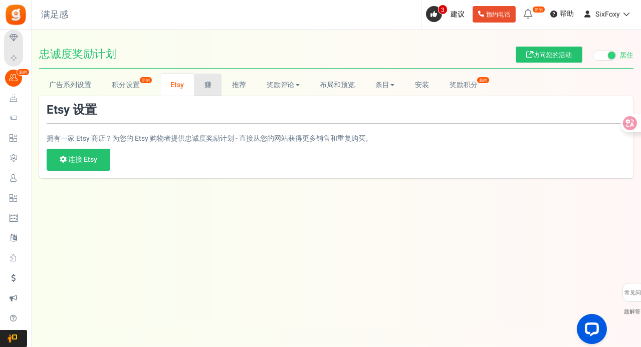
click at [208, 87] on font "赚" at bounding box center [207, 85] width 7 height 11
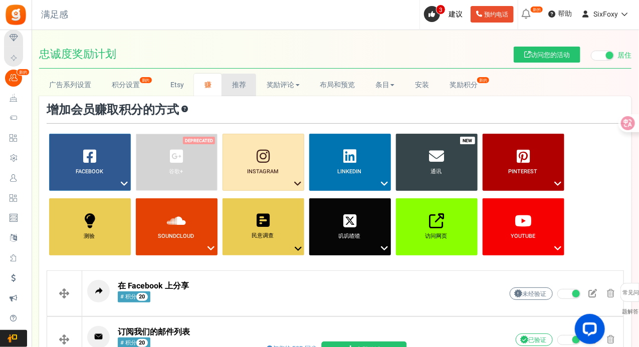
click at [244, 82] on font "推荐" at bounding box center [239, 85] width 14 height 11
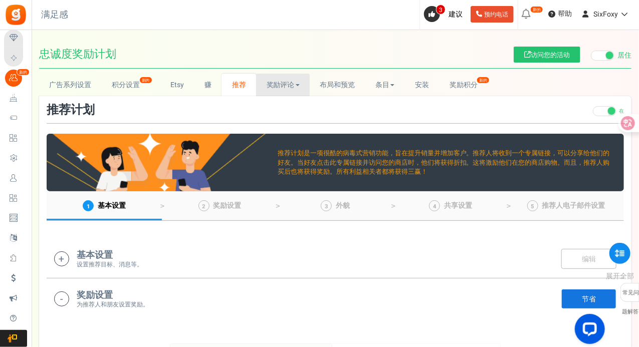
click at [284, 78] on link "奖励评论" at bounding box center [283, 85] width 54 height 23
click at [290, 116] on font "[DOMAIN_NAME]" at bounding box center [291, 121] width 50 height 10
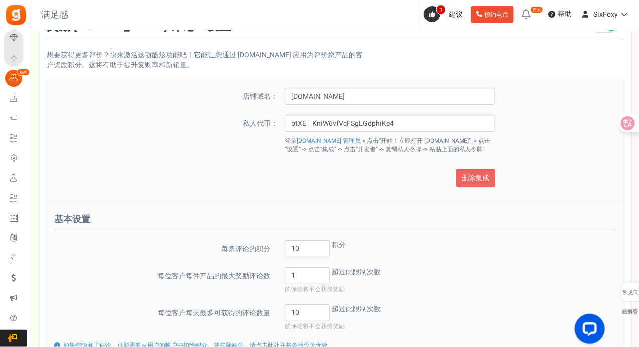
scroll to position [100, 0]
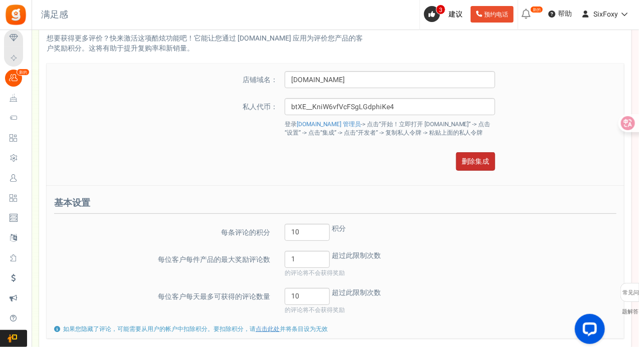
click at [472, 165] on font "删除集成" at bounding box center [475, 161] width 28 height 11
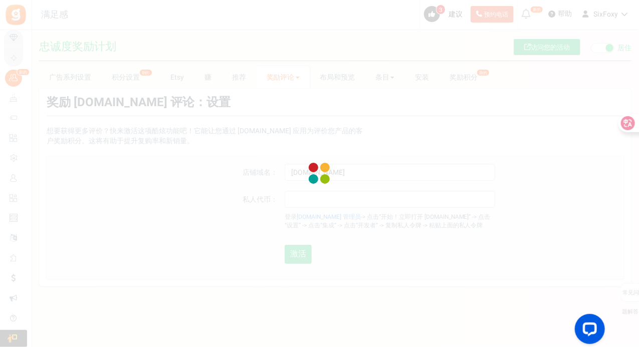
scroll to position [7, 0]
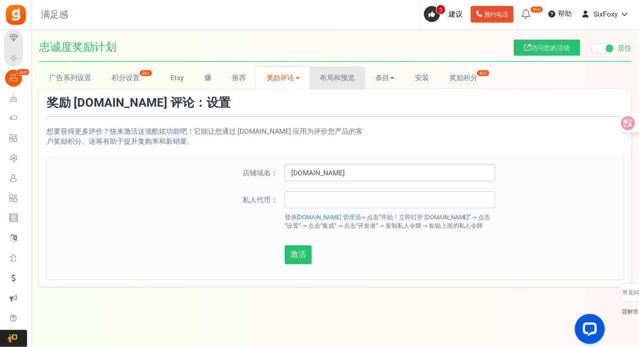
click at [325, 78] on font "布局和预览" at bounding box center [337, 78] width 35 height 11
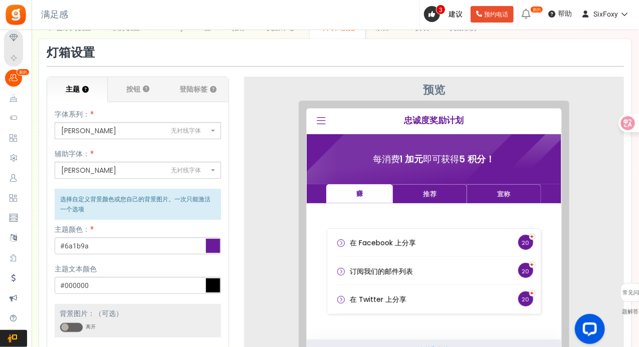
scroll to position [0, 0]
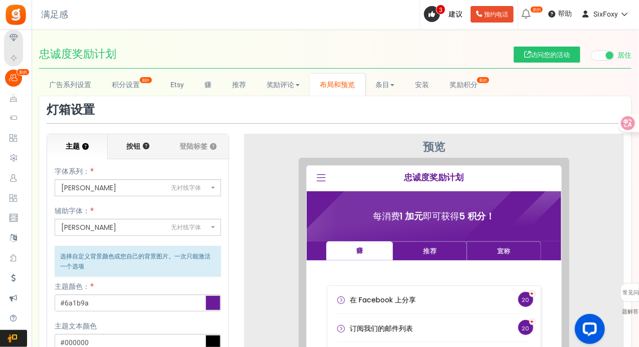
click at [143, 135] on label "按钮 ？" at bounding box center [138, 146] width 61 height 25
click at [0, 0] on input "按钮 ？" at bounding box center [0, 0] width 0 height 0
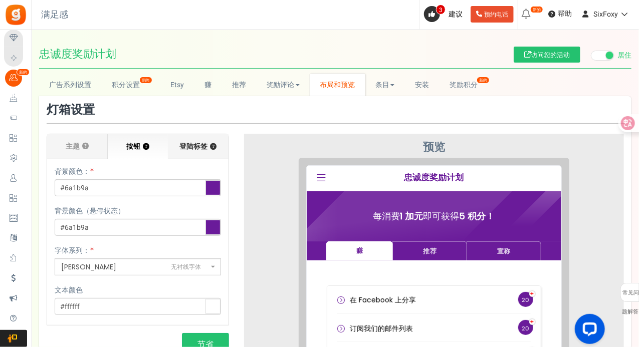
click at [194, 146] on font "登陆标签" at bounding box center [194, 146] width 28 height 11
click at [0, 0] on input "登陆标签 ？" at bounding box center [0, 0] width 0 height 0
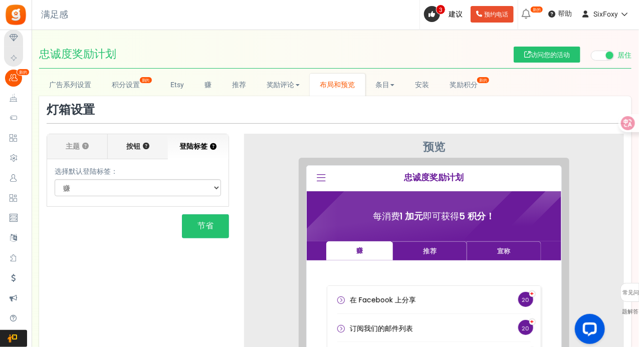
click at [119, 145] on label "按钮 ？" at bounding box center [138, 146] width 61 height 25
click at [0, 0] on input "按钮 ？" at bounding box center [0, 0] width 0 height 0
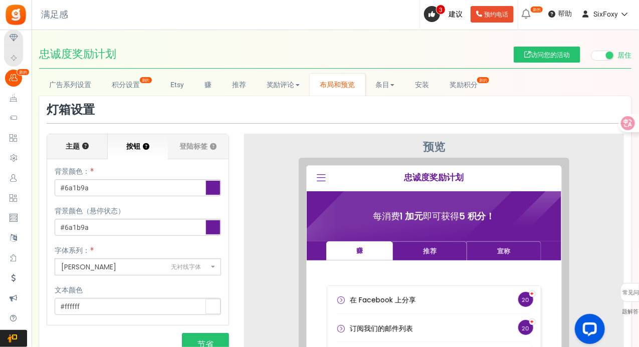
click at [86, 138] on label "主题 ？" at bounding box center [77, 146] width 61 height 25
click at [0, 0] on input "主题 ？" at bounding box center [0, 0] width 0 height 0
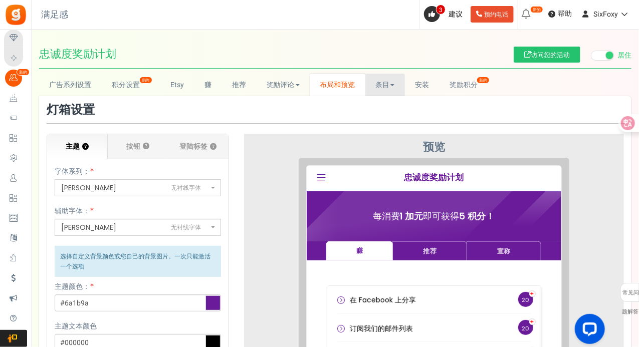
click at [387, 81] on font "条目" at bounding box center [382, 85] width 14 height 11
click at [385, 120] on font "推荐条目" at bounding box center [388, 121] width 26 height 10
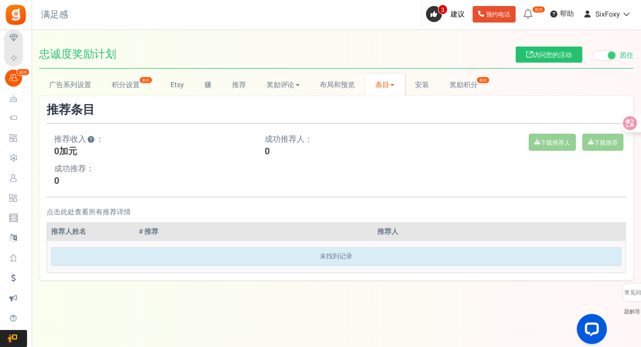
click at [383, 88] on font "条目" at bounding box center [382, 85] width 14 height 11
click at [379, 105] on font "条目" at bounding box center [381, 107] width 13 height 10
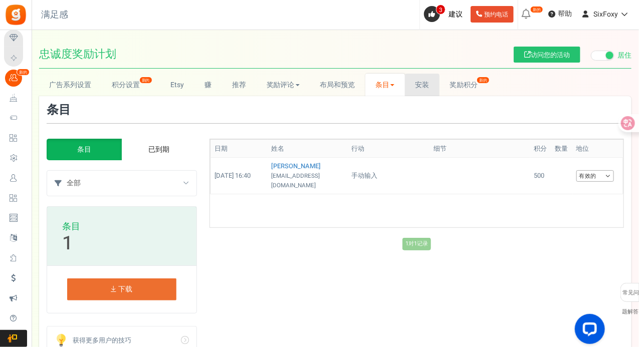
click at [424, 87] on font "安装" at bounding box center [422, 85] width 14 height 11
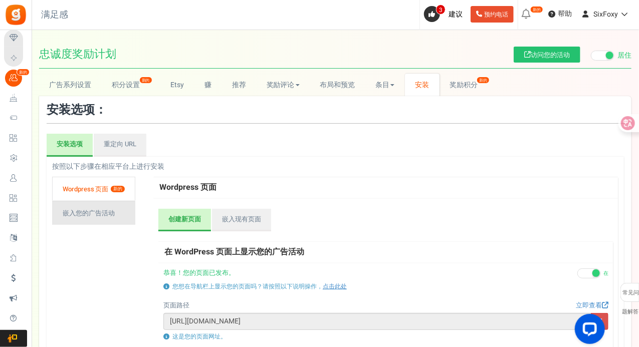
click at [100, 220] on link "嵌入您的广告活动" at bounding box center [93, 213] width 83 height 24
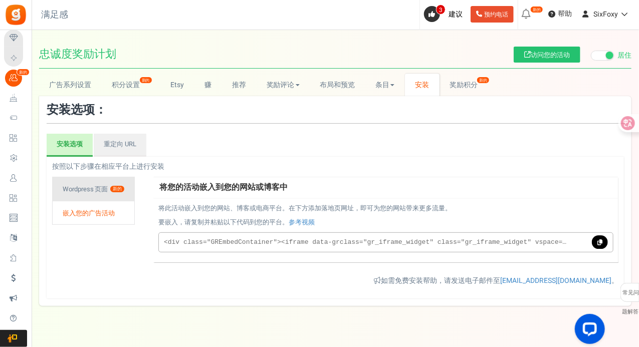
click at [101, 193] on font "Wordpress 页面" at bounding box center [85, 189] width 45 height 10
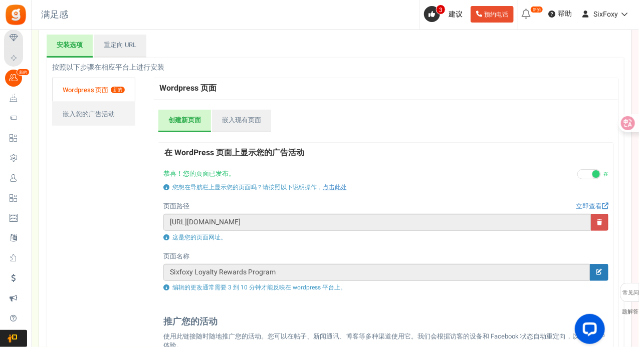
scroll to position [100, 0]
click at [598, 221] on icon at bounding box center [599, 221] width 5 height 6
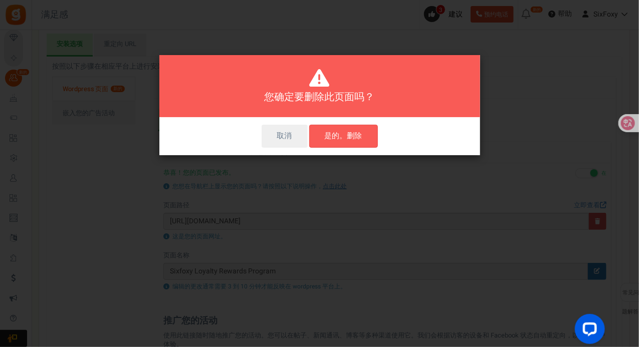
click at [352, 140] on font "是的。删除" at bounding box center [344, 135] width 38 height 11
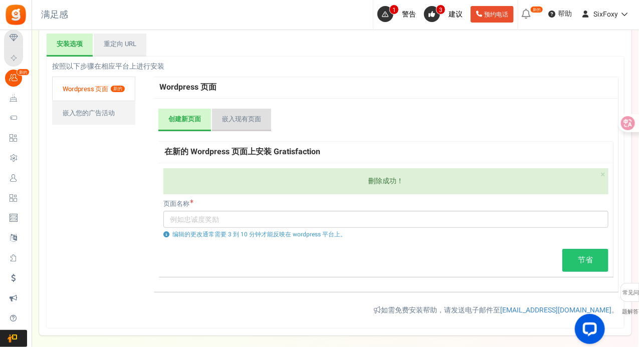
click at [234, 122] on font "嵌入现有页面" at bounding box center [241, 119] width 39 height 10
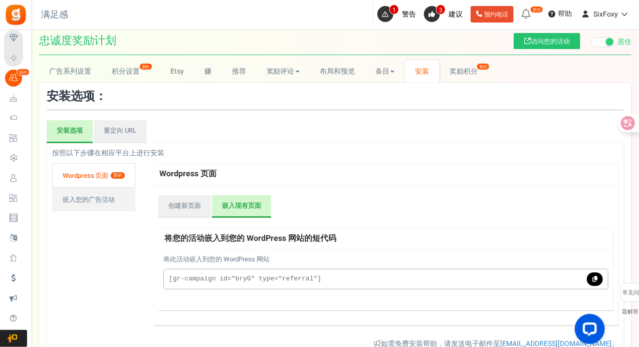
scroll to position [0, 0]
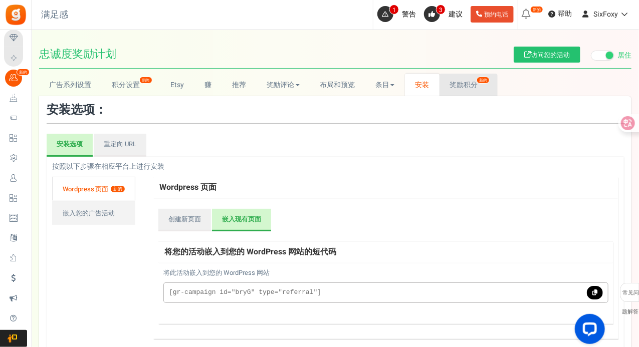
click at [470, 89] on font "奖励积分" at bounding box center [463, 85] width 28 height 11
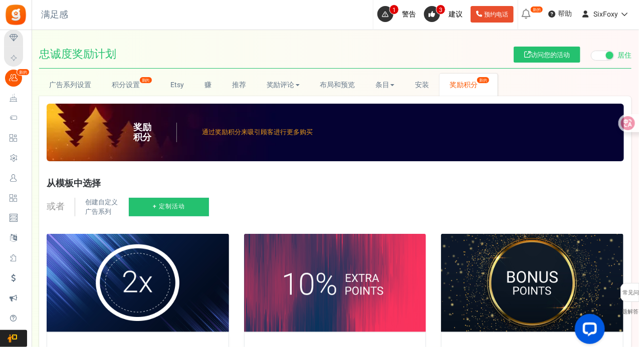
click at [610, 54] on span at bounding box center [610, 56] width 8 height 8
click at [591, 54] on input "居住 已暂停" at bounding box center [591, 56] width 0 height 7
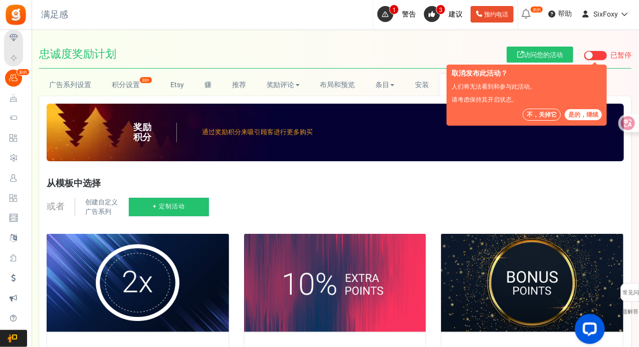
click at [547, 113] on font "不，关掉它" at bounding box center [541, 114] width 30 height 9
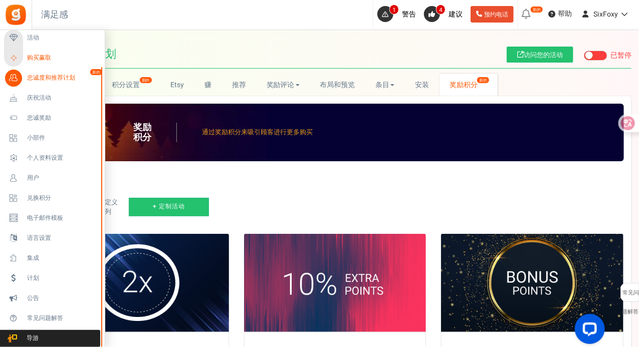
click at [34, 57] on font "购买赢取" at bounding box center [39, 57] width 24 height 9
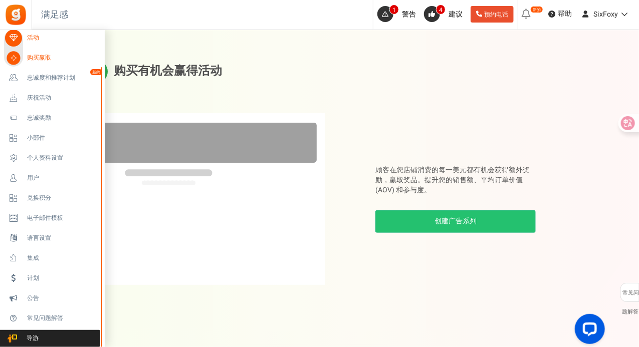
click at [27, 44] on link "活动" at bounding box center [52, 38] width 96 height 17
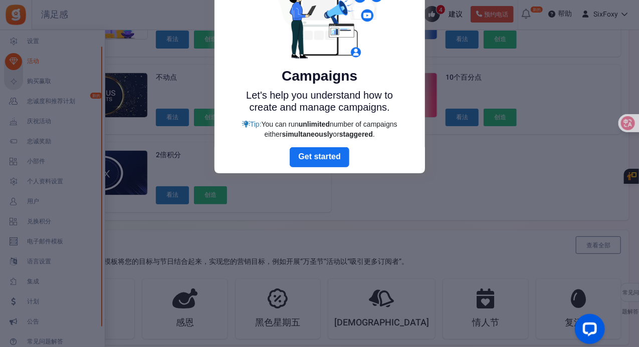
scroll to position [66, 0]
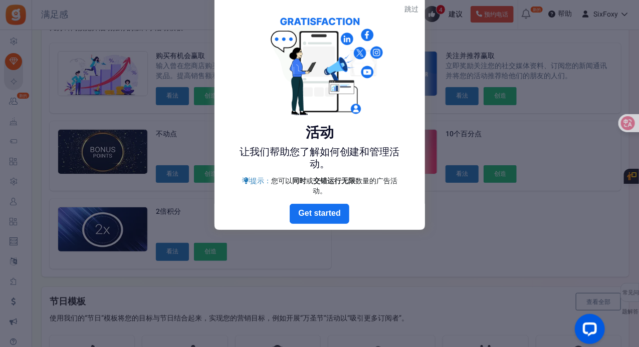
click at [411, 13] on font "跳过" at bounding box center [412, 9] width 14 height 8
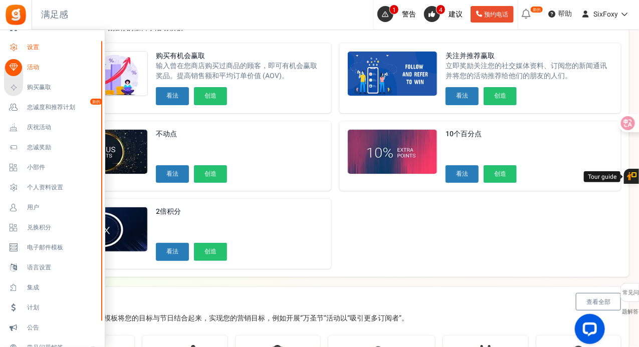
click at [26, 56] on link "设置" at bounding box center [52, 47] width 96 height 17
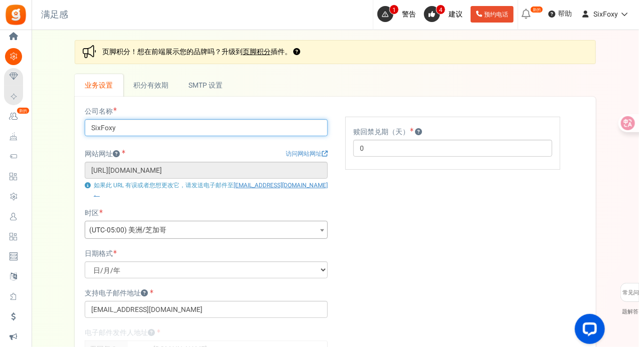
click at [165, 133] on input "SixFoxy" at bounding box center [206, 127] width 243 height 17
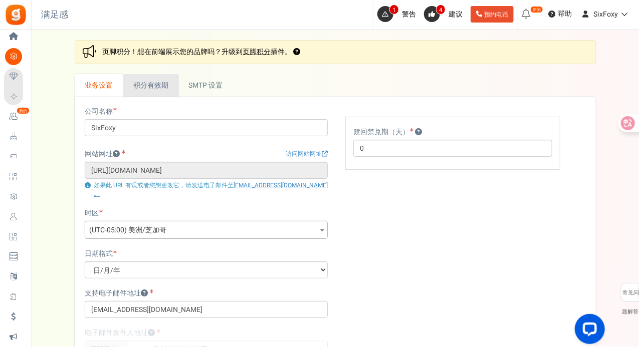
click at [161, 85] on font "积分有效期" at bounding box center [150, 85] width 35 height 11
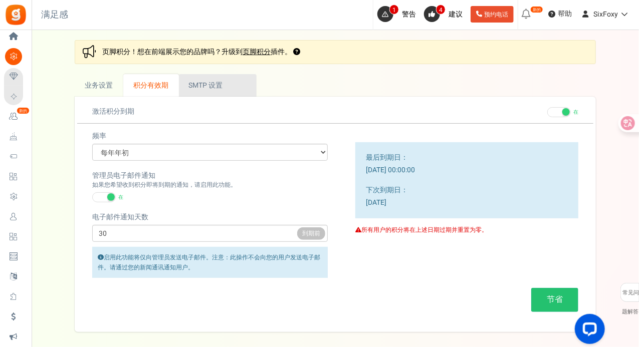
click at [189, 82] on font "SMTP 设置" at bounding box center [206, 85] width 34 height 11
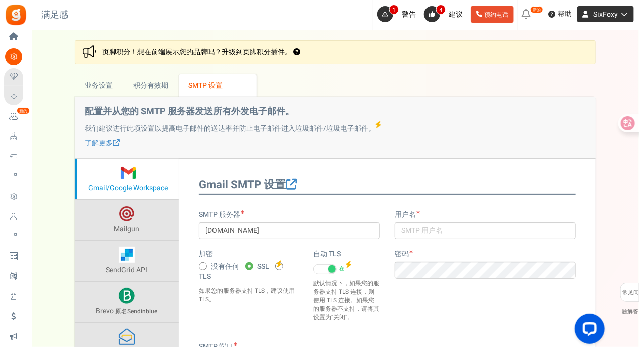
click at [608, 16] on font "SixFoxy" at bounding box center [605, 14] width 25 height 11
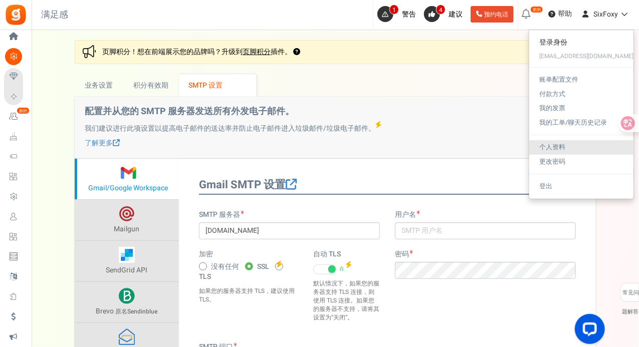
click at [565, 148] on font "个人资料" at bounding box center [552, 147] width 26 height 10
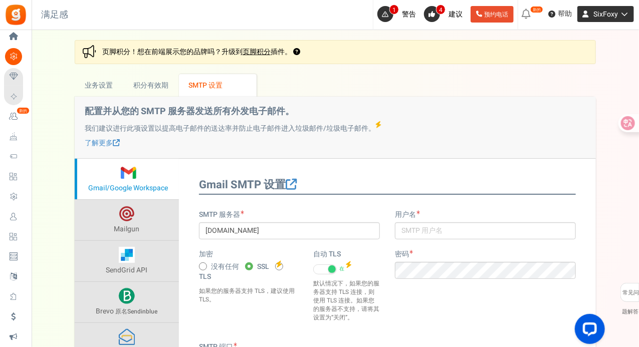
click at [614, 17] on font "SixFoxy" at bounding box center [605, 14] width 25 height 11
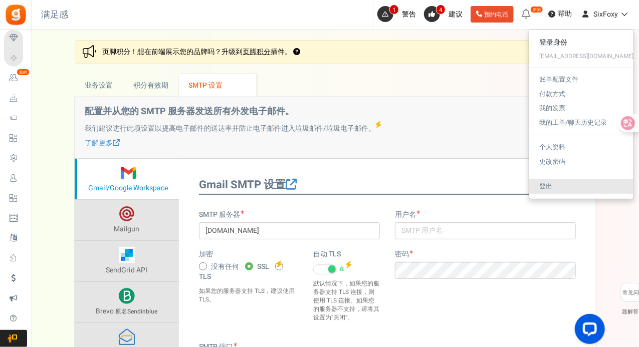
click at [573, 188] on link "登出" at bounding box center [581, 186] width 104 height 15
